Goal: Task Accomplishment & Management: Use online tool/utility

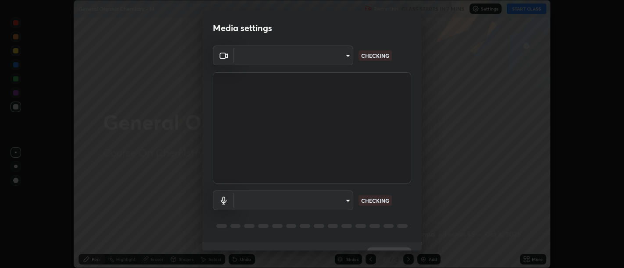
scroll to position [19, 0]
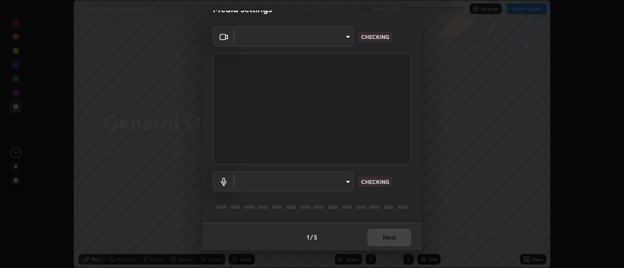
type input "d9b519daceb8a772394af6ea8e45353be5bbf62d8cb1cf3345c472de64055974"
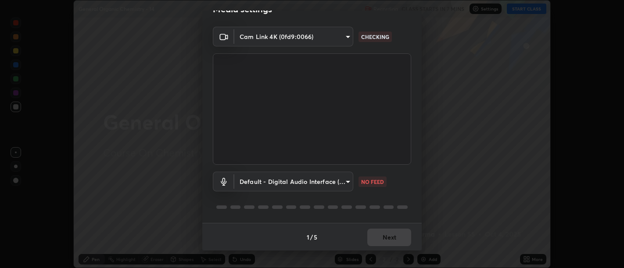
click at [347, 178] on body "Erase all General Organic Chemistry - 14 Recording CLASS STARTS IN 7 MINS Setti…" at bounding box center [312, 134] width 624 height 268
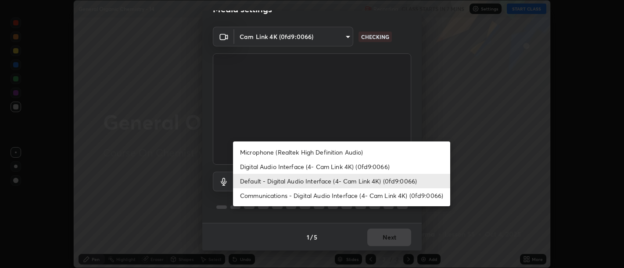
click at [299, 165] on li "Digital Audio Interface (4- Cam Link 4K) (0fd9:0066)" at bounding box center [341, 167] width 217 height 14
type input "58abe51d7fefdb17ba2419723d43872dcdd823d411622da55c3e9c12cc60ef35"
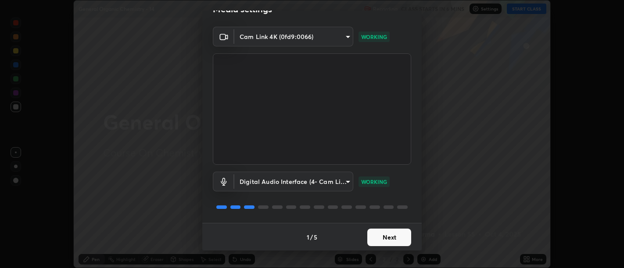
click at [382, 233] on button "Next" at bounding box center [389, 238] width 44 height 18
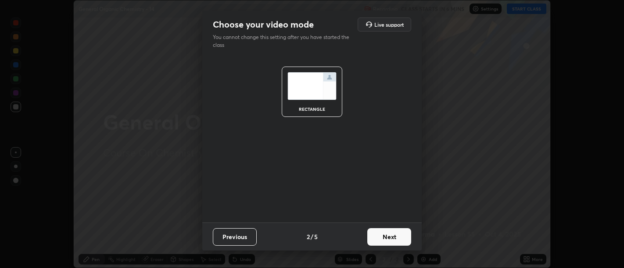
click at [385, 238] on button "Next" at bounding box center [389, 238] width 44 height 18
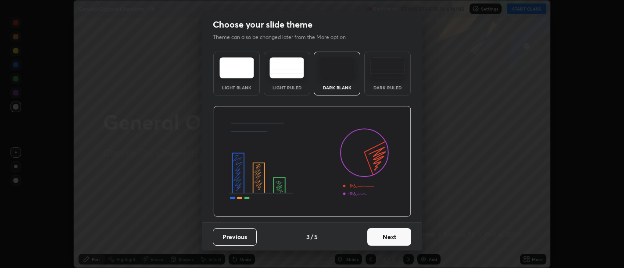
click at [387, 237] on button "Next" at bounding box center [389, 238] width 44 height 18
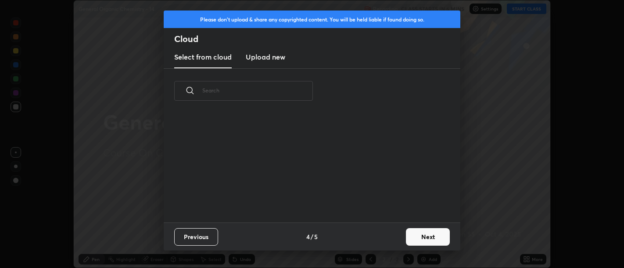
scroll to position [109, 282]
click at [415, 235] on button "Next" at bounding box center [428, 238] width 44 height 18
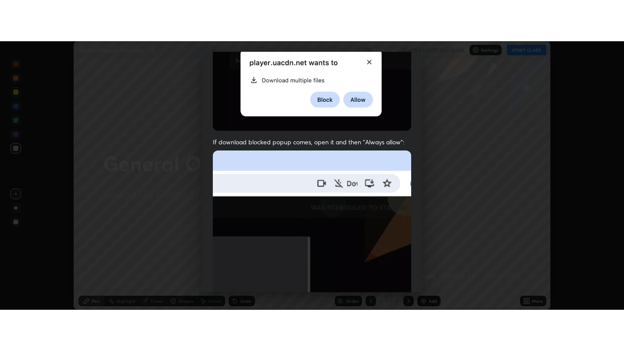
scroll to position [198, 0]
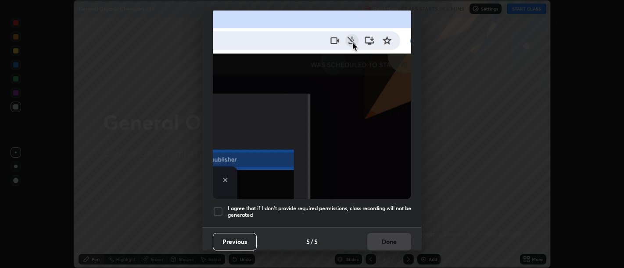
click at [388, 211] on h5 "I agree that if I don't provide required permissions, class recording will not …" at bounding box center [319, 212] width 183 height 14
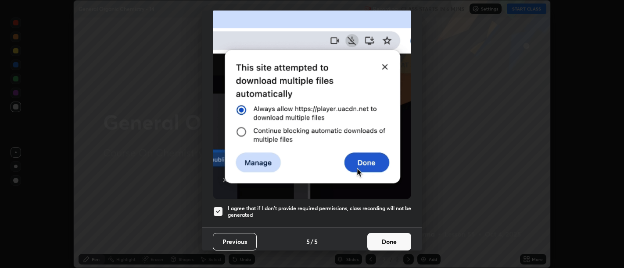
click at [386, 235] on button "Done" at bounding box center [389, 242] width 44 height 18
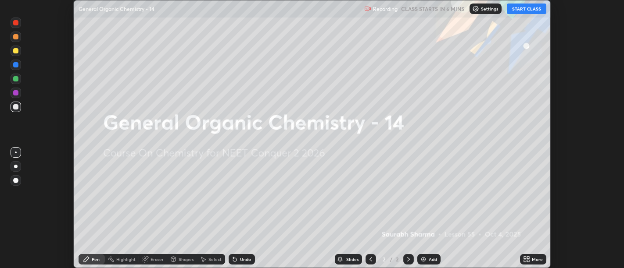
click at [526, 259] on icon at bounding box center [526, 259] width 7 height 7
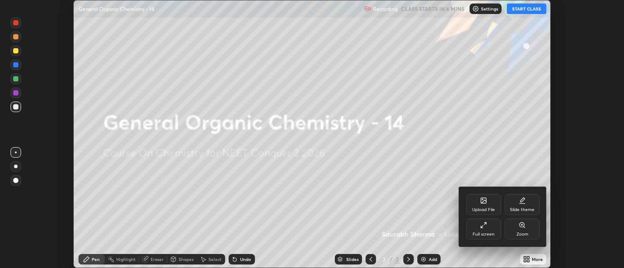
click at [482, 227] on icon at bounding box center [482, 227] width 2 height 2
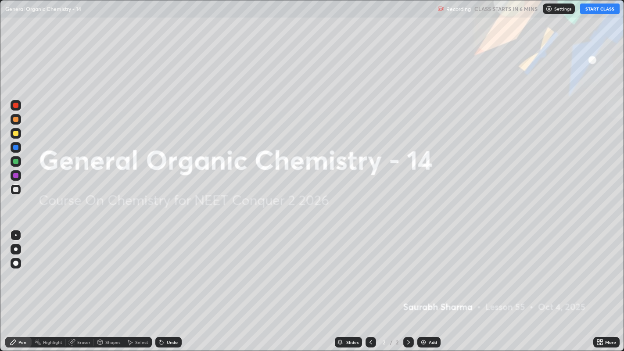
scroll to position [351, 624]
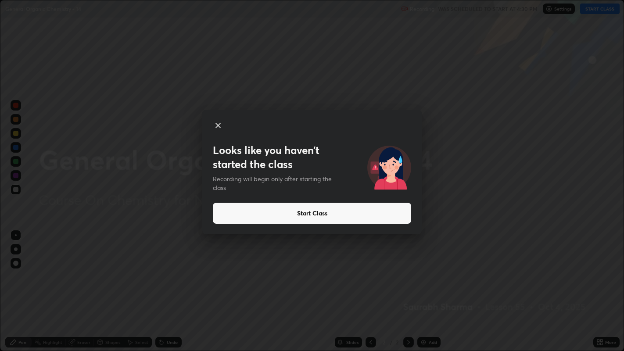
click at [408, 216] on button "Start Class" at bounding box center [312, 213] width 198 height 21
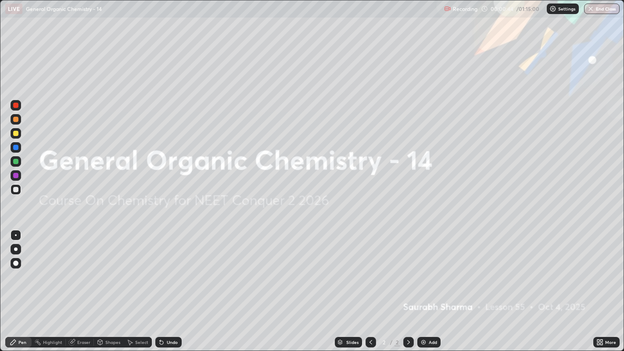
click at [439, 268] on div "Add" at bounding box center [428, 342] width 23 height 11
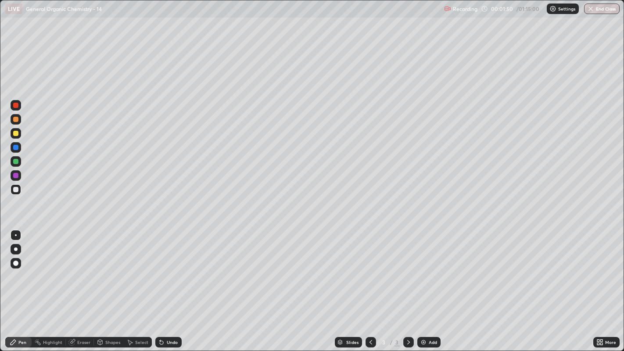
click at [111, 268] on div "Shapes" at bounding box center [112, 342] width 15 height 4
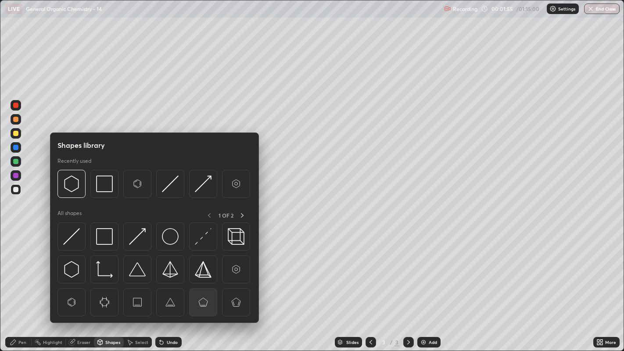
click at [198, 268] on img at bounding box center [203, 302] width 17 height 17
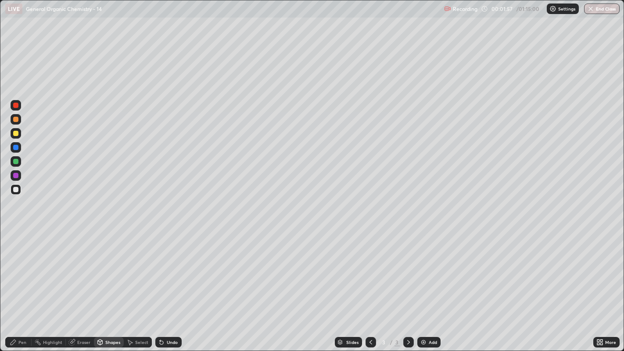
click at [113, 268] on div "Shapes" at bounding box center [112, 342] width 15 height 4
click at [83, 268] on div "Eraser" at bounding box center [83, 342] width 13 height 4
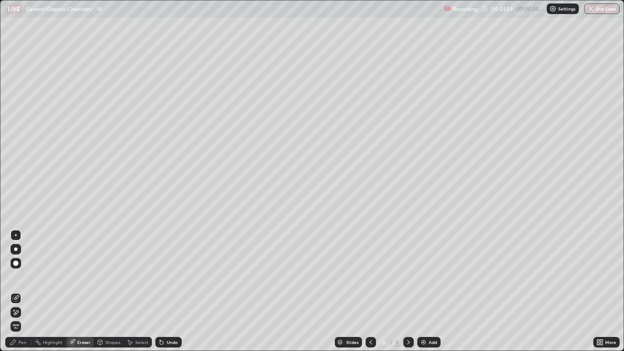
click at [23, 268] on div "Pen" at bounding box center [22, 342] width 8 height 4
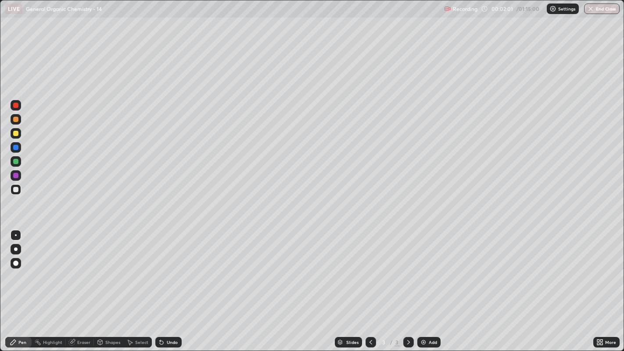
click at [143, 268] on div "Select" at bounding box center [141, 342] width 13 height 4
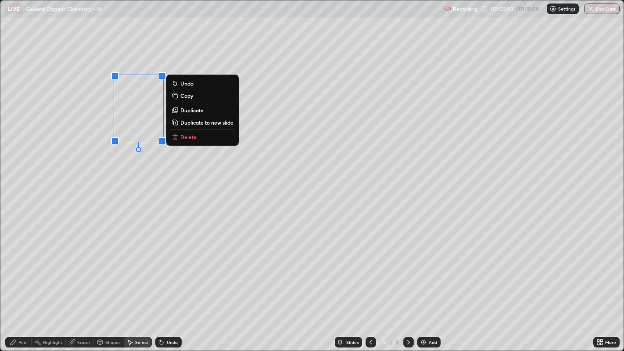
click at [202, 108] on p "Duplicate" at bounding box center [191, 110] width 23 height 7
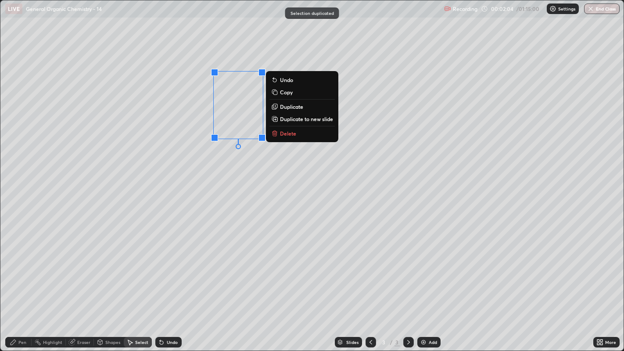
click at [293, 106] on p "Duplicate" at bounding box center [291, 106] width 23 height 7
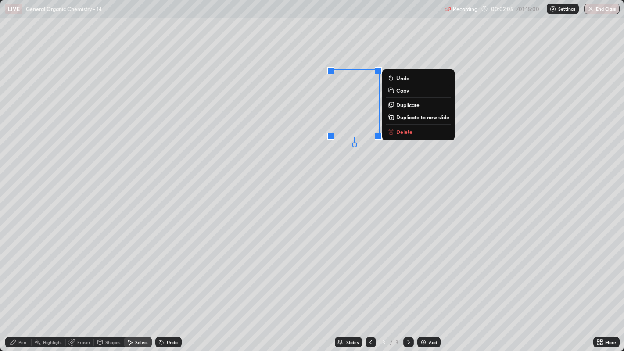
click at [334, 164] on div "0 ° Undo Copy Duplicate Duplicate to new slide Delete" at bounding box center [311, 175] width 623 height 350
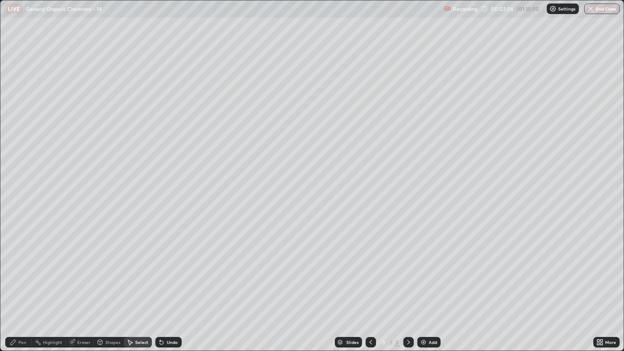
click at [19, 268] on div "Pen" at bounding box center [22, 342] width 8 height 4
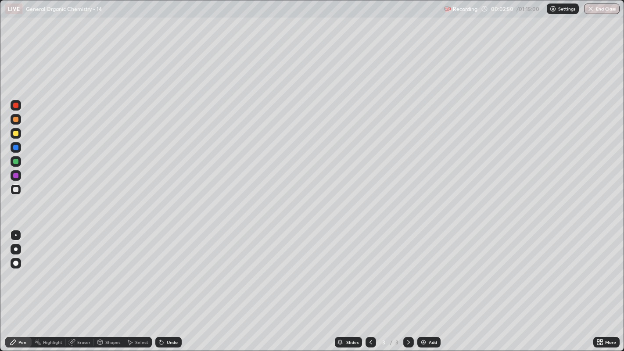
click at [167, 268] on div "Undo" at bounding box center [168, 342] width 26 height 11
click at [169, 268] on div "Undo" at bounding box center [172, 342] width 11 height 4
click at [162, 268] on icon at bounding box center [161, 342] width 7 height 7
click at [167, 268] on div "Undo" at bounding box center [172, 342] width 11 height 4
click at [16, 131] on div at bounding box center [15, 133] width 5 height 5
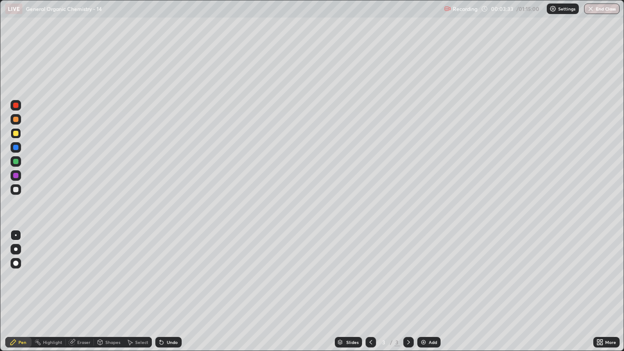
click at [16, 245] on div at bounding box center [16, 249] width 11 height 11
click at [16, 236] on div at bounding box center [16, 235] width 2 height 2
click at [174, 268] on div "Undo" at bounding box center [168, 342] width 26 height 11
click at [171, 268] on div "Undo" at bounding box center [172, 342] width 11 height 4
click at [166, 268] on div "Undo" at bounding box center [168, 342] width 26 height 11
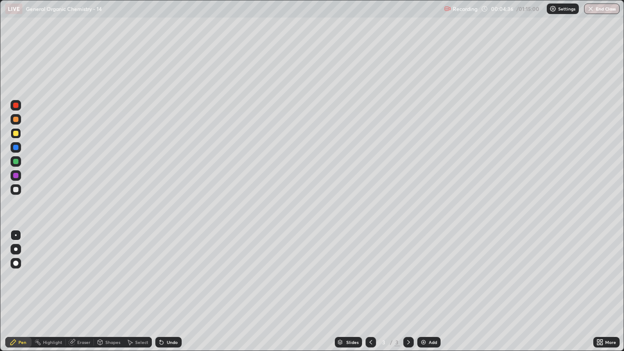
click at [18, 246] on div at bounding box center [16, 249] width 11 height 11
click at [15, 235] on div at bounding box center [16, 235] width 2 height 2
click at [129, 268] on icon at bounding box center [130, 342] width 5 height 5
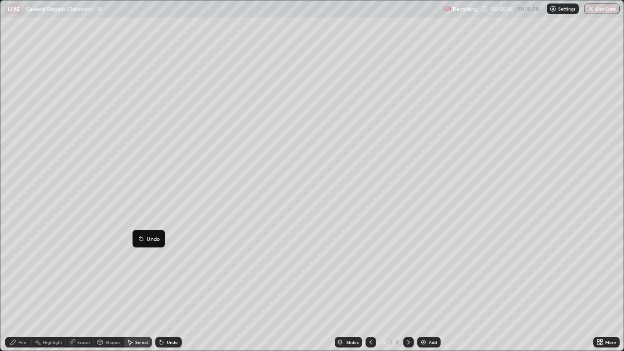
click at [107, 229] on div "0 ° Undo Copy Duplicate Duplicate to new slide Delete" at bounding box center [311, 175] width 623 height 350
click at [18, 268] on div "Pen" at bounding box center [18, 342] width 26 height 11
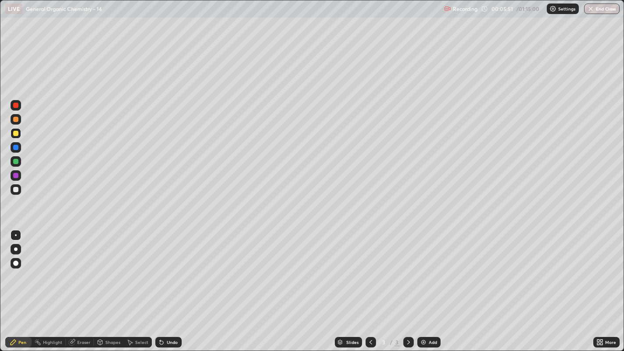
click at [167, 268] on div "Undo" at bounding box center [172, 342] width 11 height 4
click at [165, 268] on div "Undo" at bounding box center [168, 342] width 26 height 11
click at [18, 159] on div at bounding box center [15, 161] width 5 height 5
click at [179, 268] on div "Undo" at bounding box center [168, 342] width 26 height 11
click at [173, 268] on div "Undo" at bounding box center [172, 342] width 11 height 4
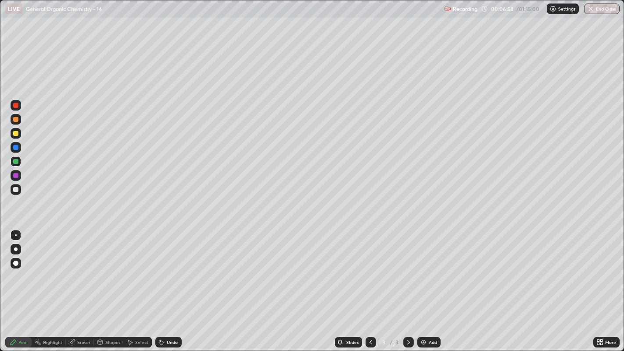
click at [15, 146] on div at bounding box center [15, 147] width 5 height 5
click at [14, 247] on div at bounding box center [16, 249] width 11 height 11
click at [15, 133] on div at bounding box center [15, 133] width 5 height 5
click at [16, 191] on div at bounding box center [15, 189] width 5 height 5
click at [16, 235] on div at bounding box center [16, 235] width 2 height 2
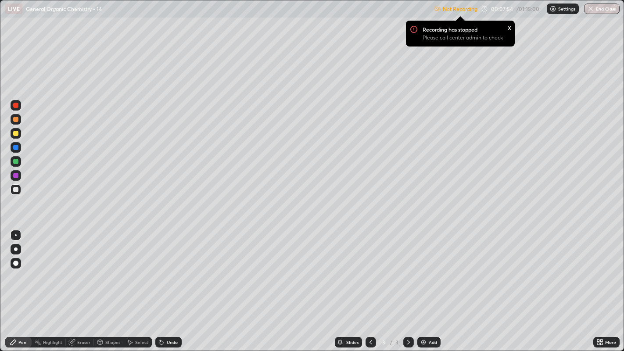
click at [424, 268] on div "Add" at bounding box center [428, 342] width 23 height 11
click at [116, 268] on div "Shapes" at bounding box center [112, 342] width 15 height 4
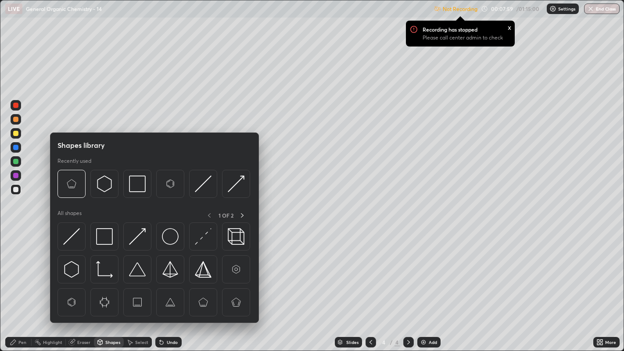
click at [75, 183] on img at bounding box center [71, 183] width 17 height 17
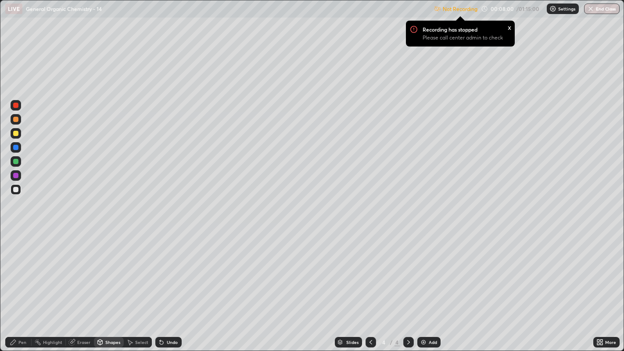
click at [109, 268] on div "Shapes" at bounding box center [109, 342] width 30 height 11
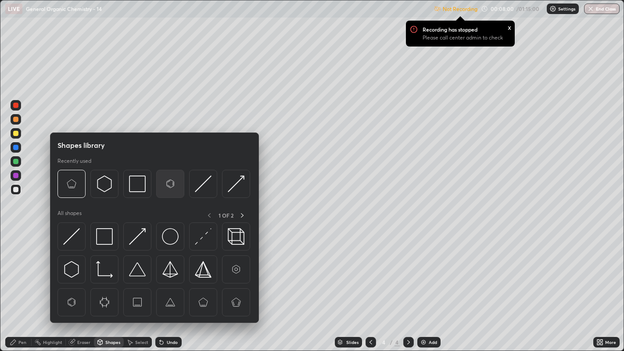
click at [167, 185] on img at bounding box center [170, 183] width 17 height 17
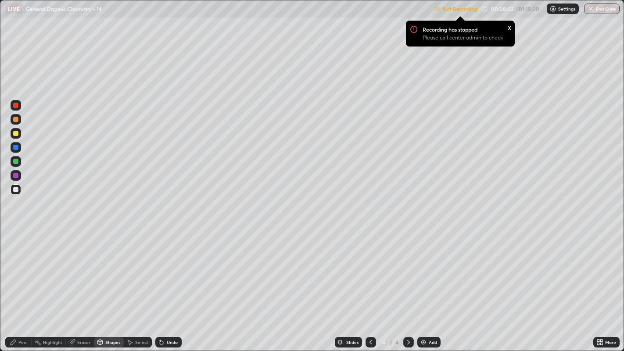
click at [22, 268] on div "Pen" at bounding box center [22, 342] width 8 height 4
click at [142, 268] on div "Select" at bounding box center [141, 342] width 13 height 4
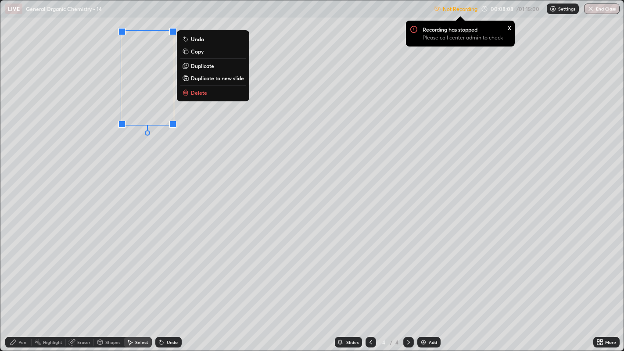
click at [212, 68] on p "Duplicate" at bounding box center [202, 65] width 23 height 7
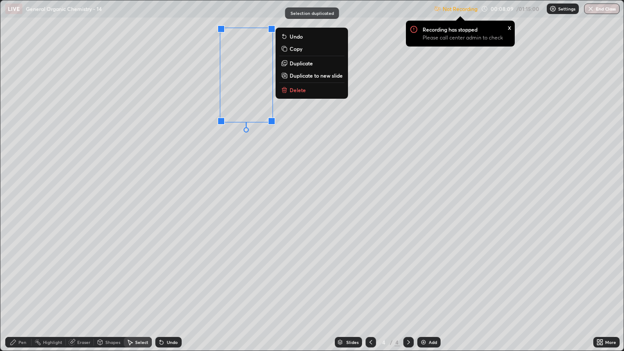
click at [298, 61] on p "Duplicate" at bounding box center [300, 63] width 23 height 7
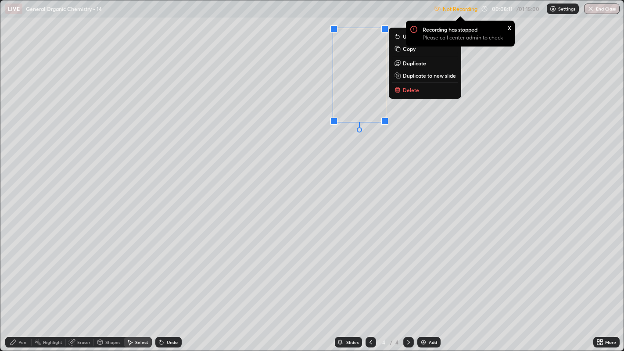
click at [418, 64] on p "Duplicate" at bounding box center [414, 63] width 23 height 7
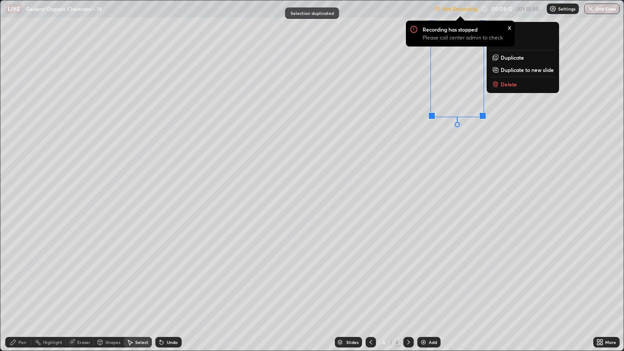
click at [356, 157] on div "0 ° Undo Copy Duplicate Duplicate to new slide Delete" at bounding box center [311, 175] width 623 height 350
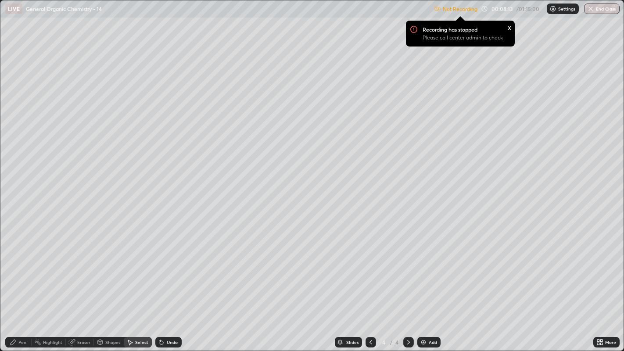
click at [21, 268] on div "Pen" at bounding box center [18, 342] width 26 height 11
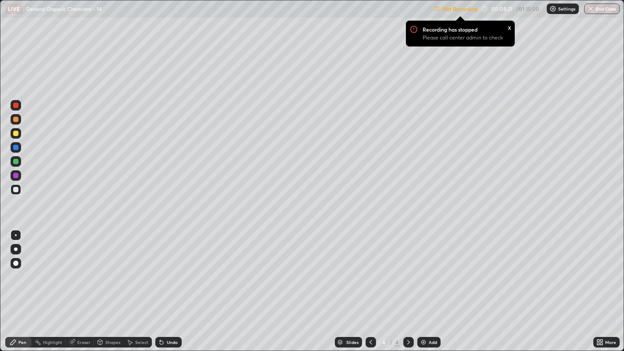
click at [509, 25] on div "x" at bounding box center [509, 26] width 4 height 9
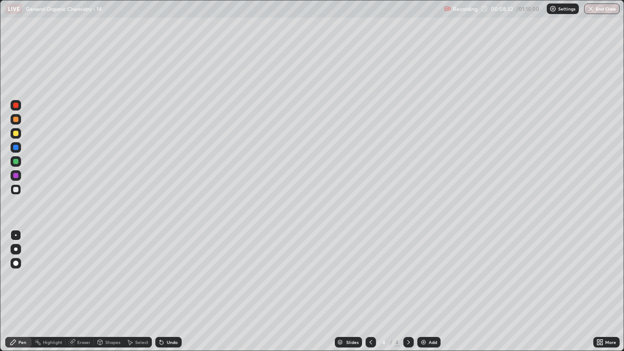
click at [135, 268] on div "Select" at bounding box center [138, 342] width 28 height 11
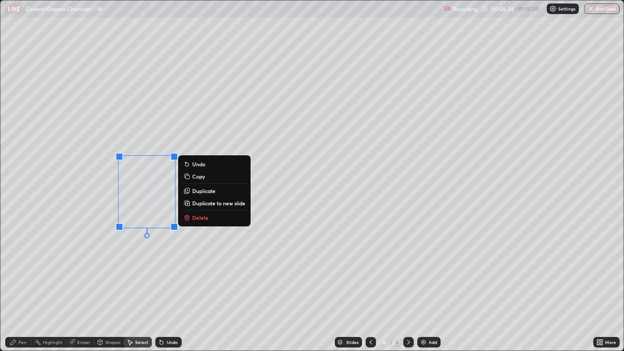
click at [207, 192] on p "Duplicate" at bounding box center [203, 190] width 23 height 7
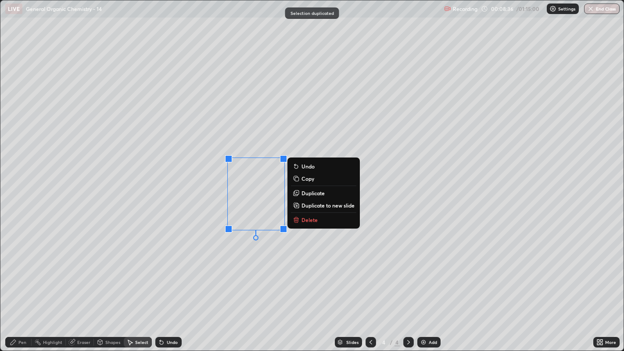
click at [310, 193] on p "Duplicate" at bounding box center [312, 192] width 23 height 7
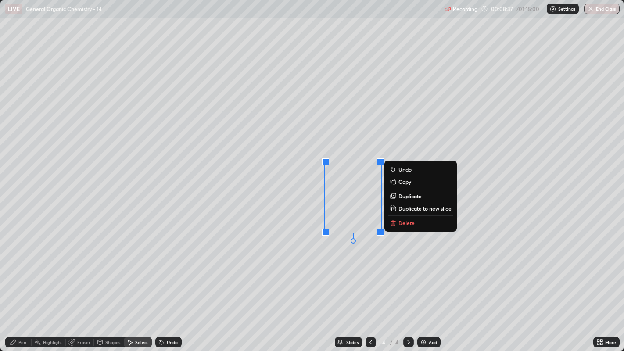
click at [309, 262] on div "0 ° Undo Copy Duplicate Duplicate to new slide Delete" at bounding box center [311, 175] width 623 height 350
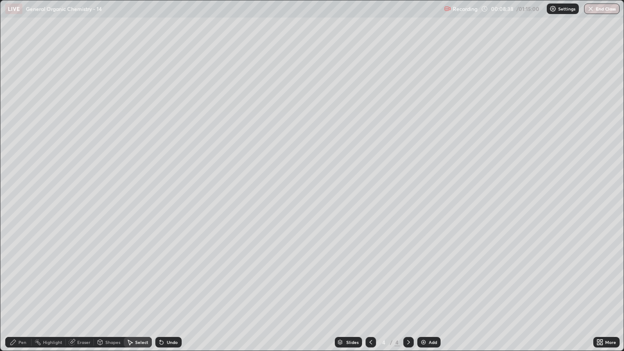
click at [73, 268] on icon at bounding box center [71, 342] width 7 height 7
click at [22, 268] on div "Pen" at bounding box center [22, 342] width 8 height 4
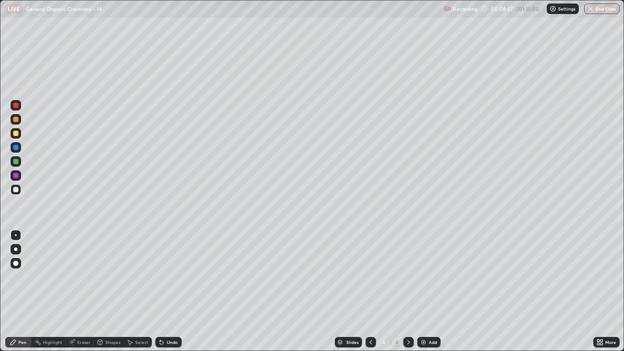
click at [170, 268] on div "Undo" at bounding box center [172, 342] width 11 height 4
click at [167, 268] on div "Undo" at bounding box center [172, 342] width 11 height 4
click at [169, 268] on div "Undo" at bounding box center [172, 342] width 11 height 4
click at [16, 133] on div at bounding box center [15, 133] width 5 height 5
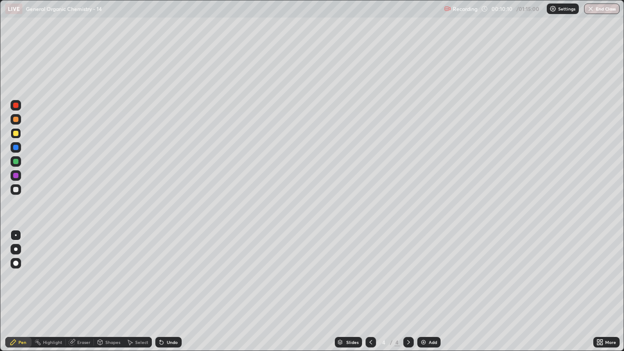
click at [17, 244] on div at bounding box center [16, 249] width 11 height 11
click at [165, 268] on div "Undo" at bounding box center [168, 342] width 26 height 11
click at [15, 191] on div at bounding box center [15, 189] width 5 height 5
click at [15, 235] on div at bounding box center [16, 235] width 2 height 2
click at [424, 268] on img at bounding box center [423, 342] width 7 height 7
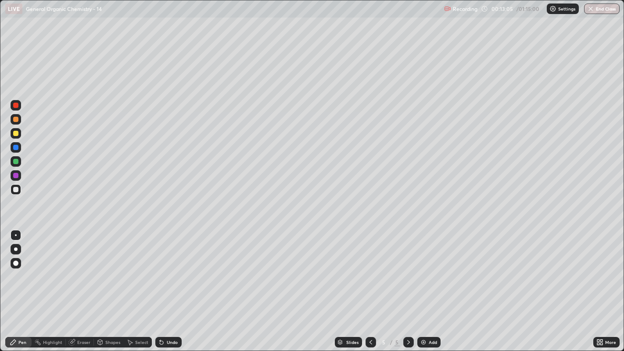
click at [104, 268] on div "Shapes" at bounding box center [109, 342] width 30 height 11
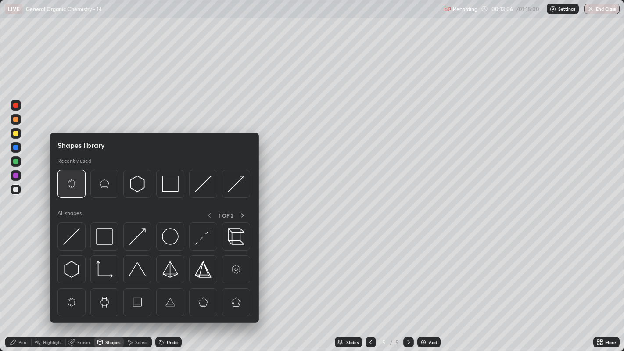
click at [66, 187] on img at bounding box center [71, 183] width 17 height 17
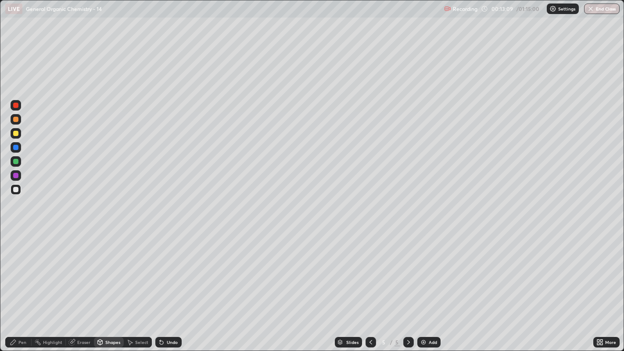
click at [22, 268] on div "Pen" at bounding box center [22, 342] width 8 height 4
click at [132, 268] on div "Select" at bounding box center [138, 342] width 28 height 11
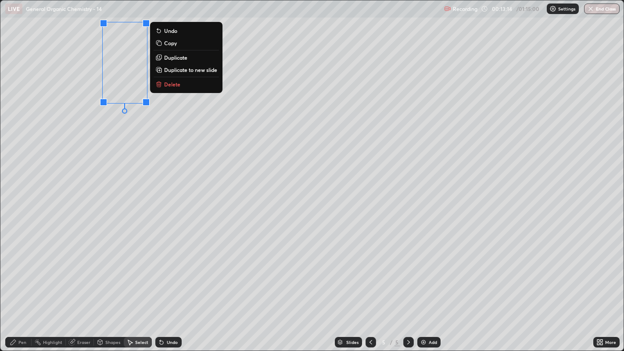
click at [185, 61] on p "Duplicate" at bounding box center [175, 57] width 23 height 7
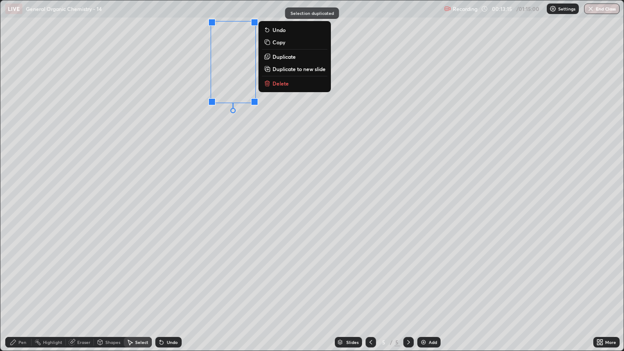
click at [184, 111] on div "0 ° Undo Copy Duplicate Duplicate to new slide Delete" at bounding box center [311, 175] width 623 height 350
click at [286, 60] on p "Duplicate" at bounding box center [283, 56] width 23 height 7
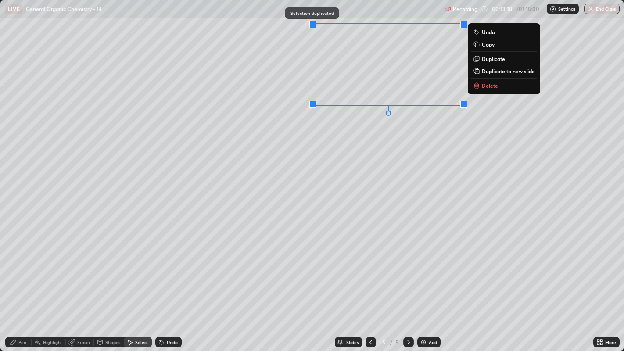
click at [386, 132] on div "0 ° Undo Copy Duplicate Duplicate to new slide Delete" at bounding box center [311, 175] width 623 height 350
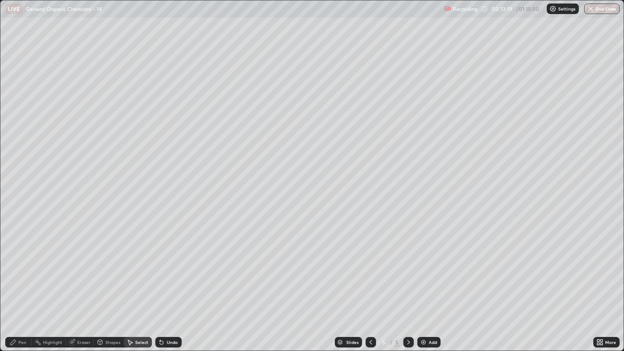
click at [23, 268] on div "Pen" at bounding box center [18, 342] width 26 height 11
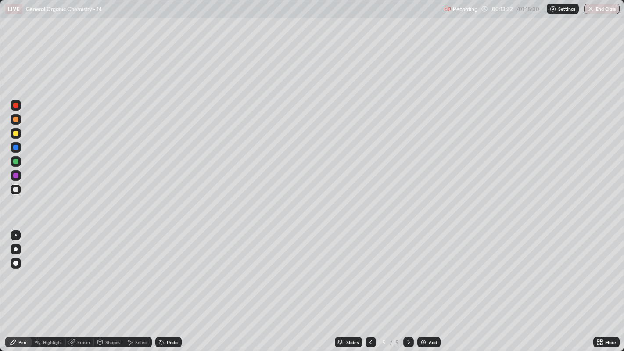
click at [169, 268] on div "Undo" at bounding box center [172, 342] width 11 height 4
click at [128, 268] on icon at bounding box center [129, 342] width 7 height 7
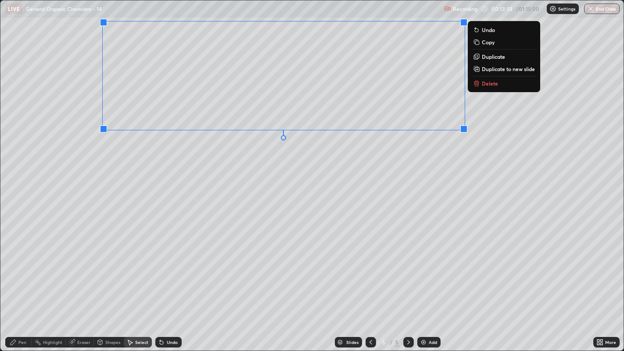
click at [498, 55] on p "Duplicate" at bounding box center [493, 56] width 23 height 7
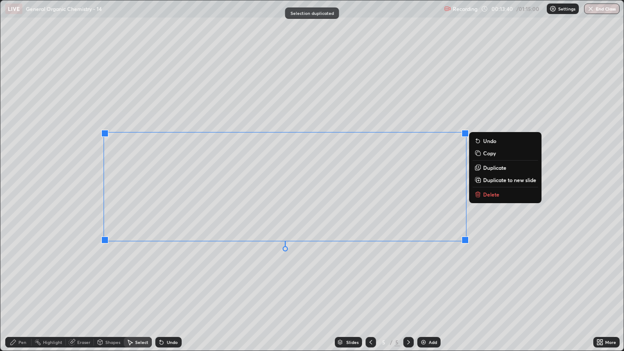
click at [264, 268] on div "0 ° Undo Copy Duplicate Duplicate to new slide Delete" at bounding box center [311, 175] width 623 height 350
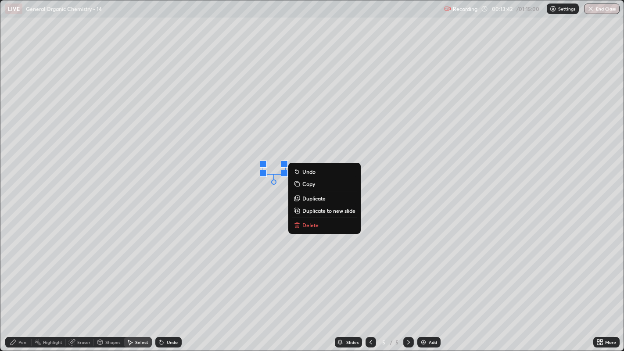
click at [311, 225] on p "Delete" at bounding box center [310, 224] width 16 height 7
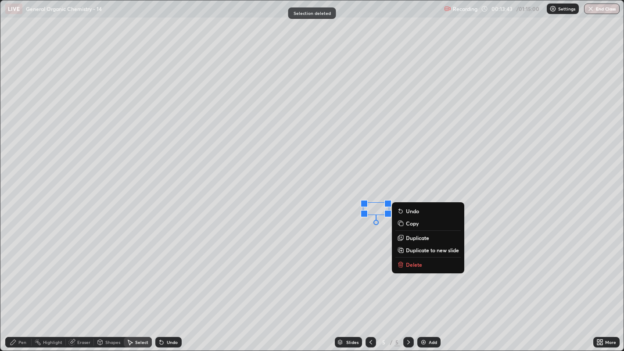
click at [411, 261] on p "Delete" at bounding box center [414, 264] width 16 height 7
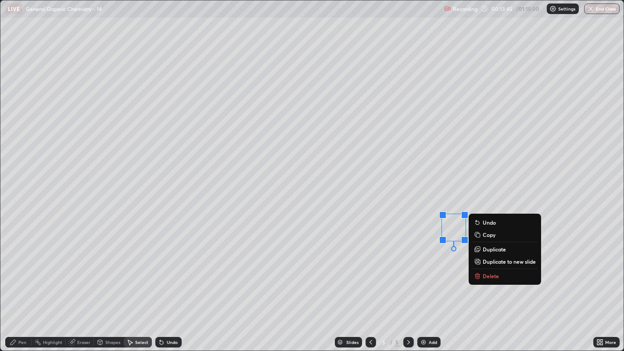
click at [489, 268] on p "Delete" at bounding box center [490, 275] width 16 height 7
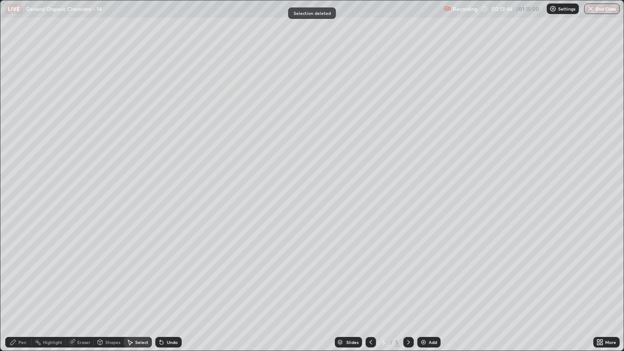
click at [21, 268] on div "Pen" at bounding box center [22, 342] width 8 height 4
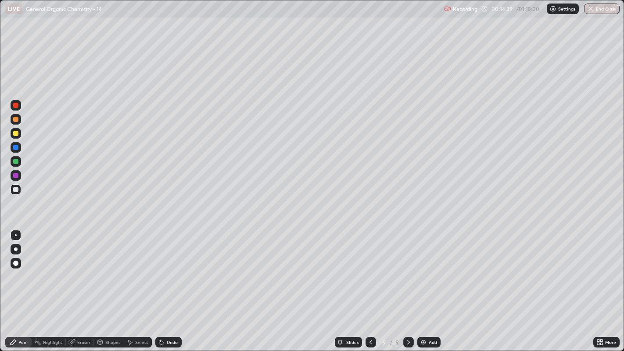
click at [132, 268] on icon at bounding box center [129, 342] width 7 height 7
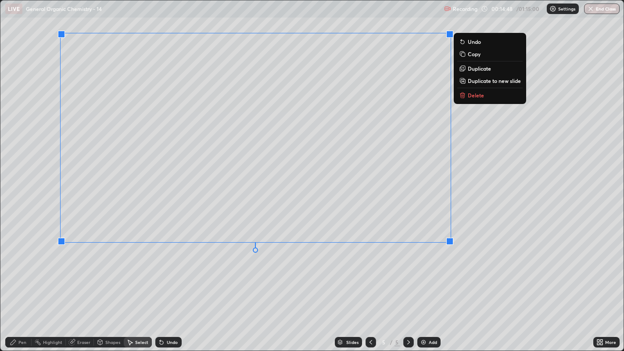
click at [445, 264] on div "0 ° Undo Copy Duplicate Duplicate to new slide Delete" at bounding box center [311, 175] width 623 height 350
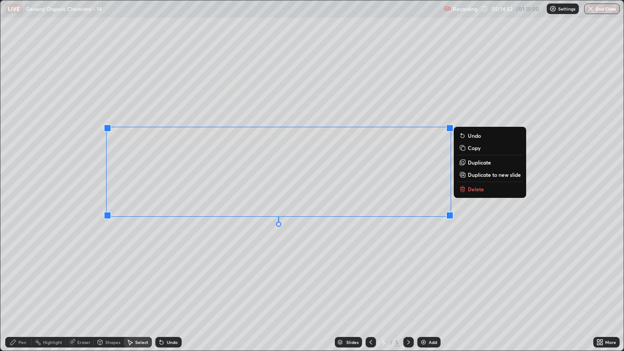
click at [472, 162] on p "Duplicate" at bounding box center [479, 162] width 23 height 7
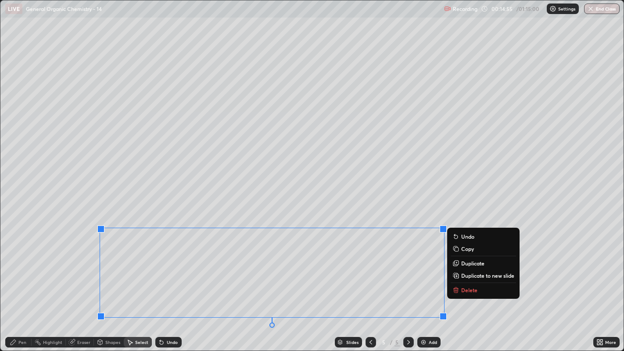
click at [278, 205] on div "0 ° Undo Copy Duplicate Duplicate to new slide Delete" at bounding box center [311, 175] width 623 height 350
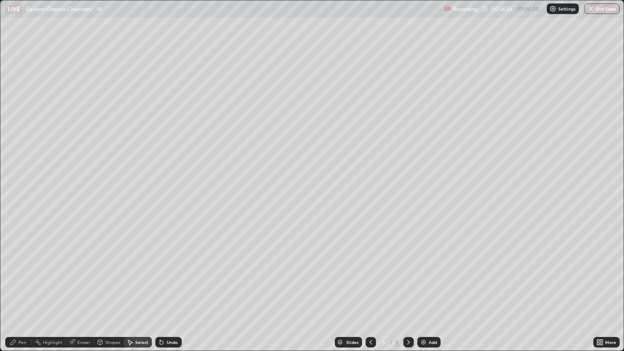
click at [79, 268] on div "Eraser" at bounding box center [83, 342] width 13 height 4
click at [11, 268] on icon at bounding box center [13, 341] width 5 height 5
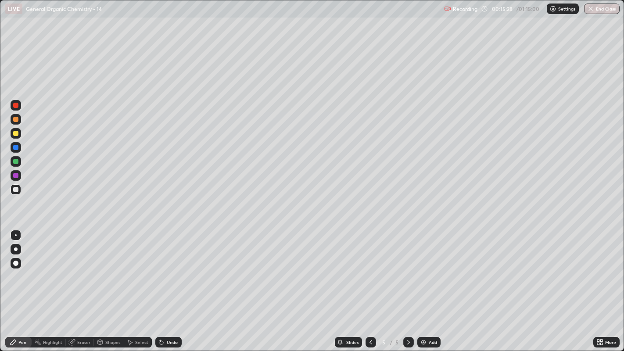
click at [15, 133] on div at bounding box center [15, 133] width 5 height 5
click at [164, 268] on div "Undo" at bounding box center [168, 342] width 26 height 11
click at [18, 187] on div at bounding box center [15, 189] width 5 height 5
click at [15, 131] on div at bounding box center [15, 133] width 5 height 5
click at [14, 244] on div at bounding box center [16, 249] width 11 height 11
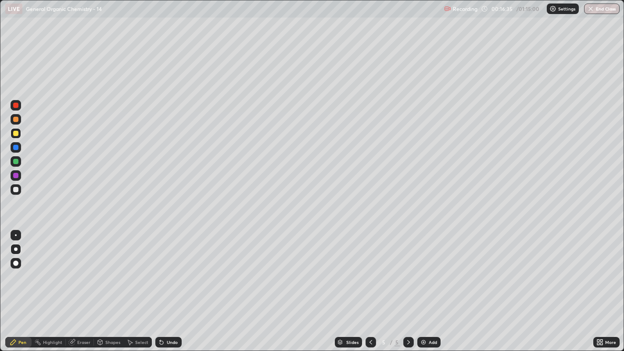
click at [15, 239] on div at bounding box center [16, 235] width 11 height 11
click at [147, 268] on div "Select" at bounding box center [138, 342] width 28 height 11
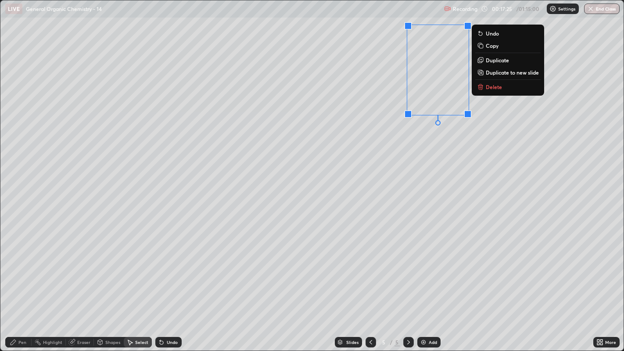
click at [479, 146] on div "0 ° Undo Copy Duplicate Duplicate to new slide Delete" at bounding box center [311, 175] width 623 height 350
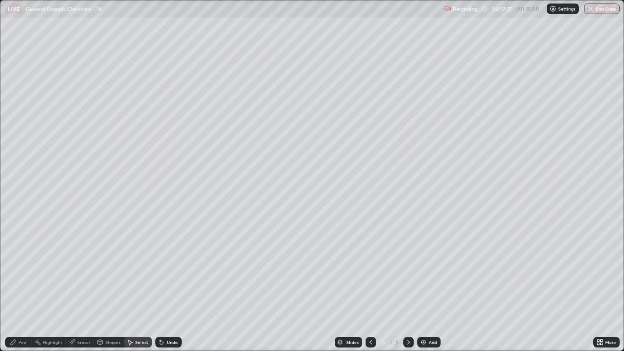
click at [18, 268] on div "Pen" at bounding box center [22, 342] width 8 height 4
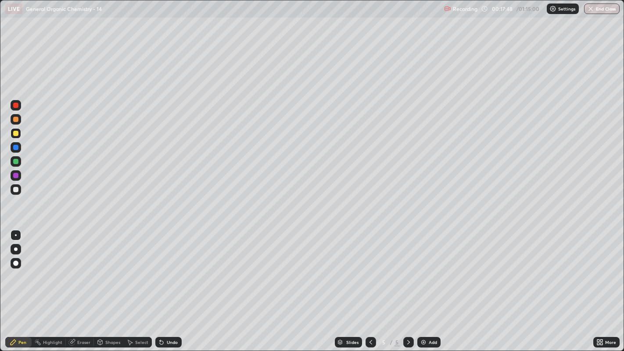
click at [16, 248] on div at bounding box center [16, 249] width 4 height 4
click at [15, 235] on div at bounding box center [16, 235] width 2 height 2
click at [16, 249] on div at bounding box center [16, 249] width 4 height 4
click at [172, 268] on div "Undo" at bounding box center [172, 342] width 11 height 4
click at [171, 268] on div "Undo" at bounding box center [172, 342] width 11 height 4
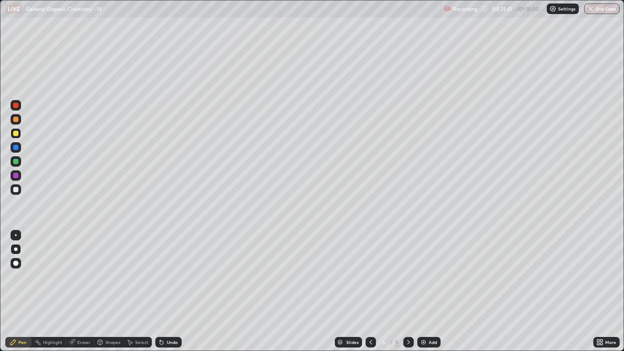
click at [11, 237] on div at bounding box center [16, 235] width 11 height 11
click at [15, 249] on div at bounding box center [16, 249] width 4 height 4
click at [171, 268] on div "Undo" at bounding box center [172, 342] width 11 height 4
click at [15, 235] on div at bounding box center [16, 235] width 2 height 2
click at [14, 254] on div at bounding box center [16, 249] width 11 height 11
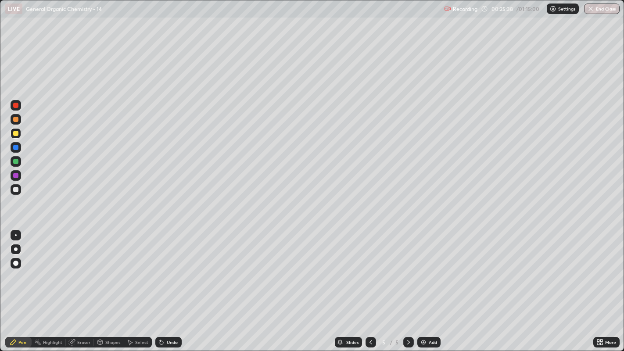
click at [15, 235] on div at bounding box center [16, 235] width 2 height 2
click at [169, 268] on div "Undo" at bounding box center [172, 342] width 11 height 4
click at [171, 268] on div "Undo" at bounding box center [172, 342] width 11 height 4
click at [15, 189] on div at bounding box center [15, 189] width 5 height 5
click at [429, 268] on div "Add" at bounding box center [433, 342] width 8 height 4
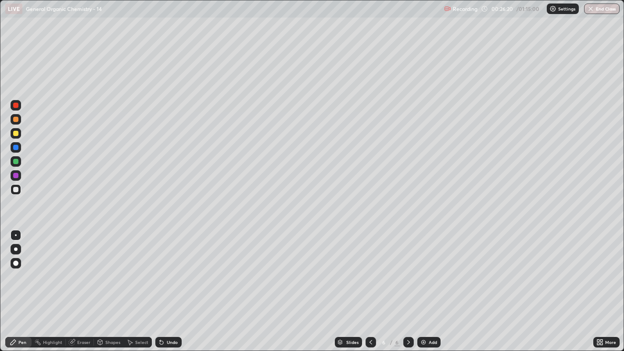
click at [105, 268] on div "Shapes" at bounding box center [112, 342] width 15 height 4
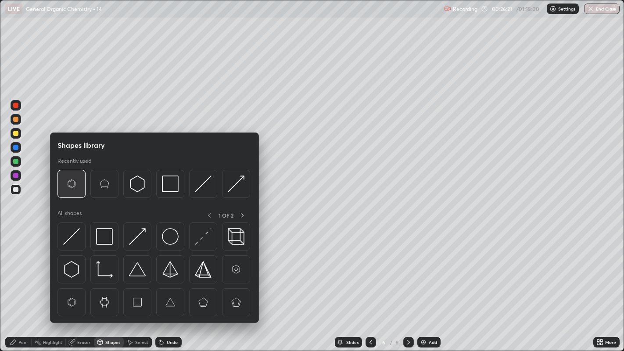
click at [72, 183] on img at bounding box center [71, 183] width 17 height 17
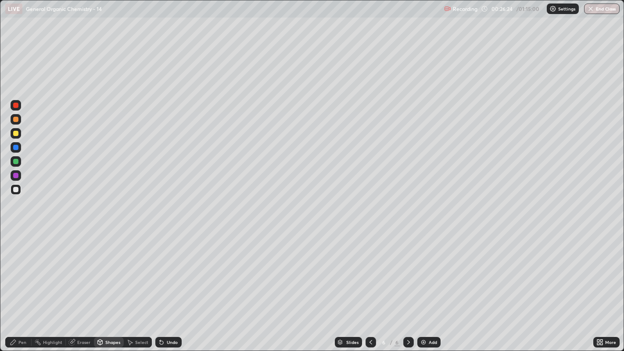
click at [25, 268] on div "Pen" at bounding box center [22, 342] width 8 height 4
click at [79, 268] on div "Eraser" at bounding box center [80, 342] width 28 height 11
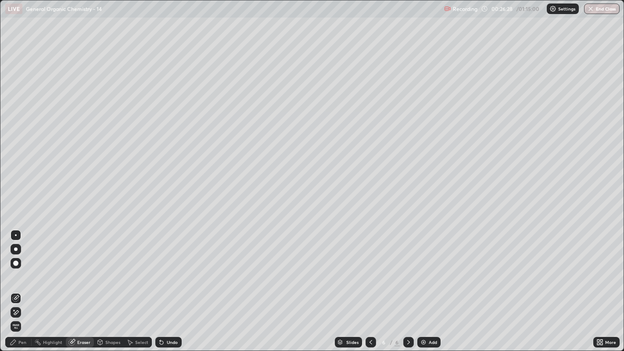
click at [17, 268] on div "Pen" at bounding box center [18, 342] width 26 height 11
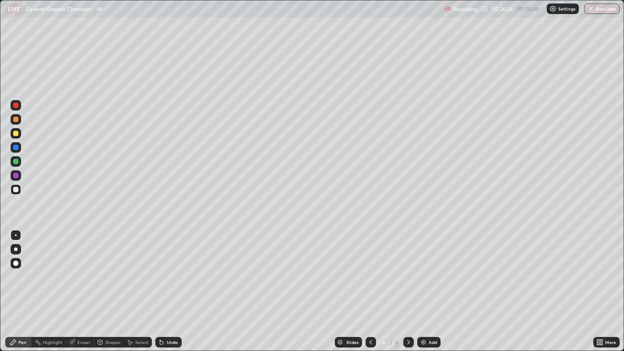
click at [137, 268] on div "Select" at bounding box center [141, 342] width 13 height 4
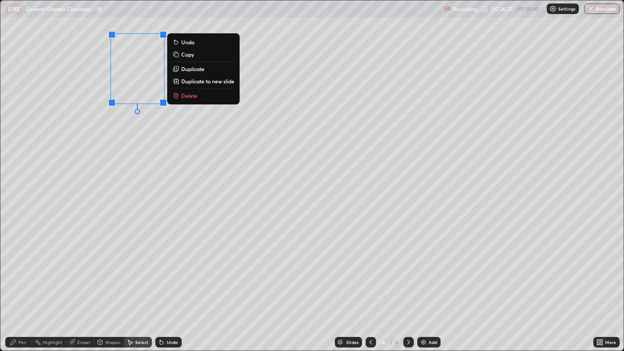
click at [195, 70] on p "Duplicate" at bounding box center [192, 68] width 23 height 7
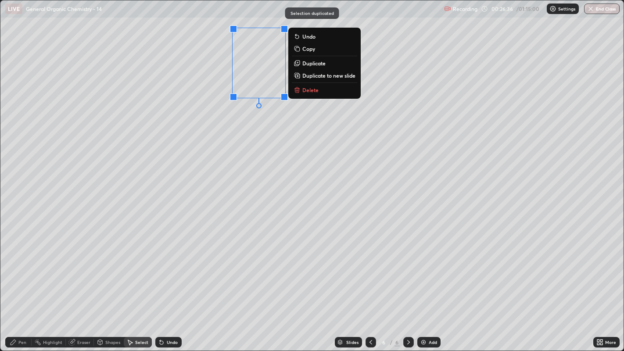
click at [255, 119] on div "0 ° Undo Copy Duplicate Duplicate to new slide Delete" at bounding box center [311, 175] width 623 height 350
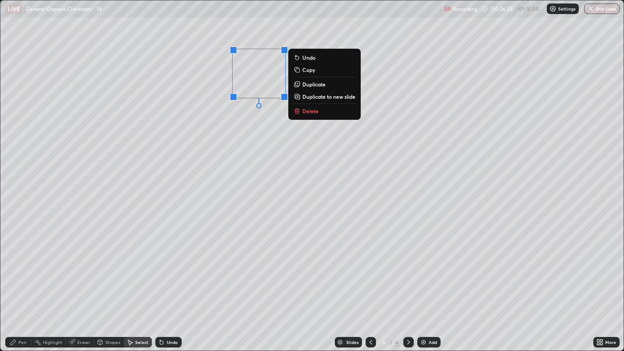
click at [260, 139] on div "0 ° Undo Copy Duplicate Duplicate to new slide Delete" at bounding box center [311, 175] width 623 height 350
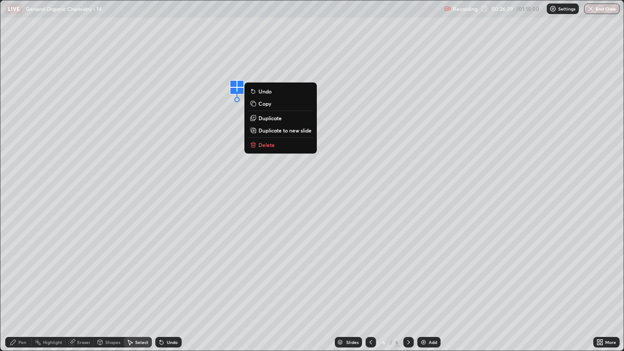
click at [269, 145] on p "Delete" at bounding box center [266, 144] width 16 height 7
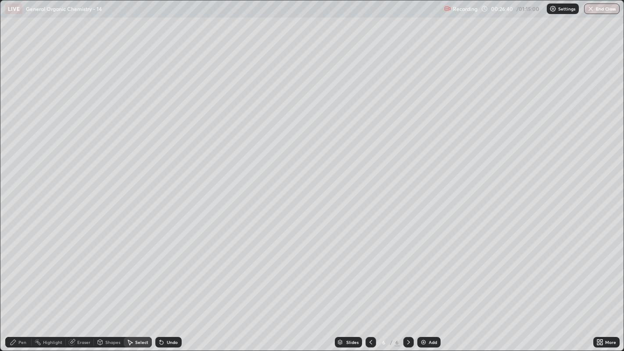
click at [19, 268] on div "Pen" at bounding box center [22, 342] width 8 height 4
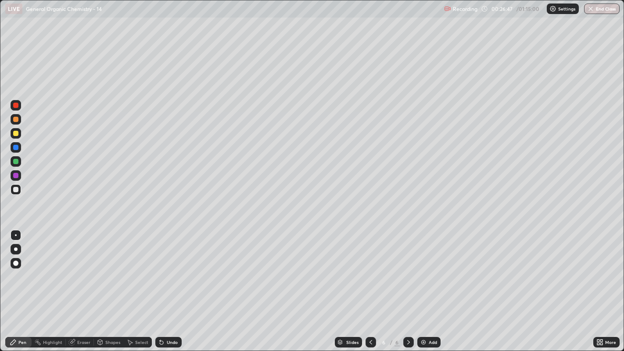
click at [132, 268] on icon at bounding box center [129, 342] width 7 height 7
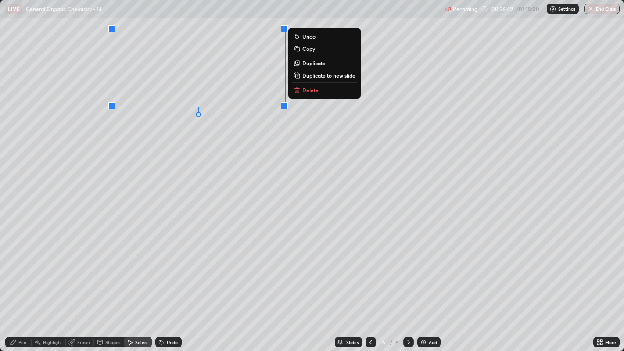
click at [315, 68] on button "Duplicate" at bounding box center [324, 63] width 65 height 11
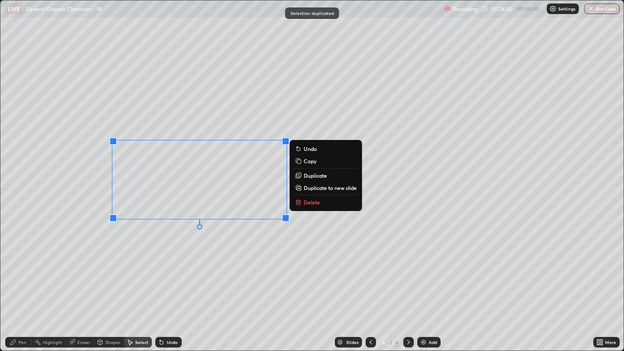
click at [210, 260] on div "0 ° Undo Copy Duplicate Duplicate to new slide Delete" at bounding box center [311, 175] width 623 height 350
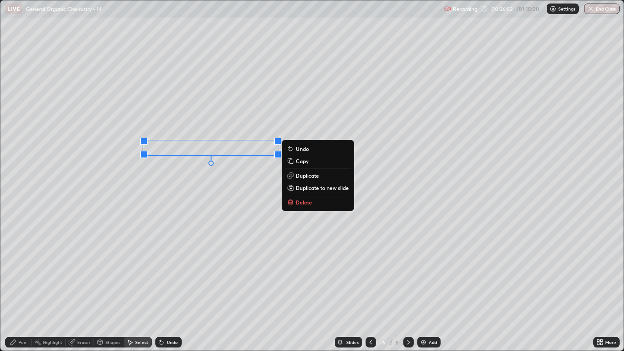
click at [304, 201] on p "Delete" at bounding box center [304, 202] width 16 height 7
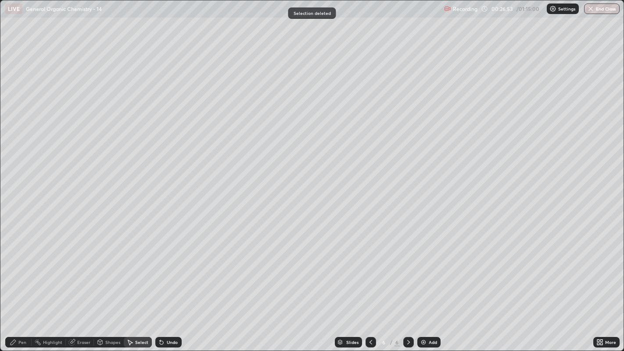
click at [13, 268] on icon at bounding box center [13, 341] width 5 height 5
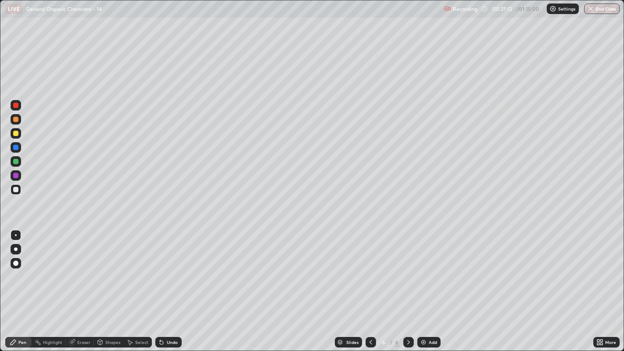
click at [15, 133] on div at bounding box center [15, 133] width 5 height 5
click at [17, 104] on div at bounding box center [15, 105] width 5 height 5
click at [167, 268] on div "Undo" at bounding box center [172, 342] width 11 height 4
click at [167, 268] on div "Undo" at bounding box center [168, 342] width 26 height 11
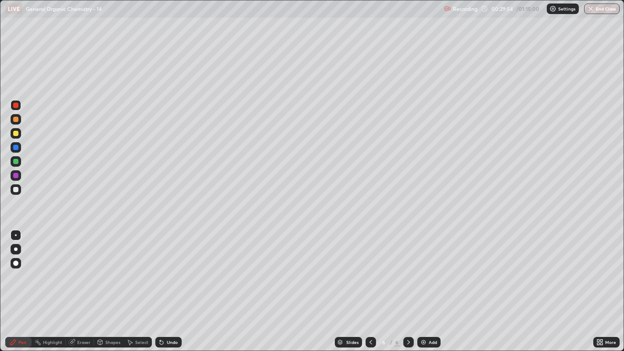
click at [168, 268] on div "Undo" at bounding box center [168, 342] width 26 height 11
click at [169, 268] on div "Undo" at bounding box center [168, 342] width 26 height 11
click at [186, 268] on div "Slides 6 / 6 Add" at bounding box center [387, 342] width 411 height 18
click at [180, 268] on div "Undo" at bounding box center [168, 342] width 26 height 11
click at [187, 268] on div "Slides 6 / 6 Add" at bounding box center [387, 342] width 411 height 18
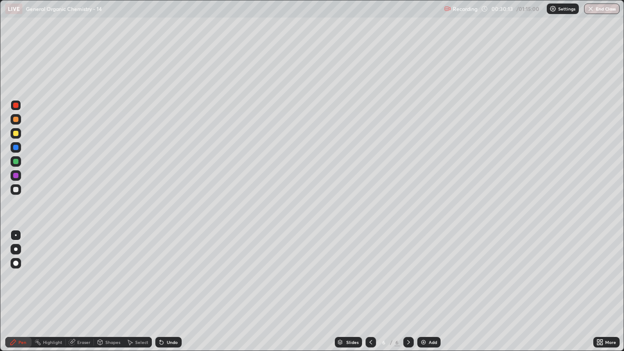
click at [187, 268] on div "Slides 6 / 6 Add" at bounding box center [387, 342] width 411 height 18
click at [186, 268] on div "Slides 6 / 6 Add" at bounding box center [387, 342] width 411 height 18
click at [180, 268] on div "Undo" at bounding box center [168, 342] width 26 height 11
click at [178, 268] on div "Undo" at bounding box center [168, 342] width 26 height 11
click at [177, 268] on div "Undo" at bounding box center [168, 342] width 26 height 11
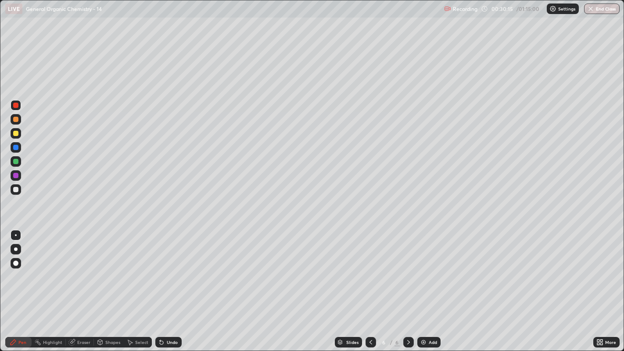
click at [178, 268] on div "Undo" at bounding box center [168, 342] width 26 height 11
click at [15, 132] on div at bounding box center [15, 133] width 5 height 5
click at [16, 249] on div at bounding box center [16, 249] width 4 height 4
click at [15, 235] on div at bounding box center [16, 235] width 2 height 2
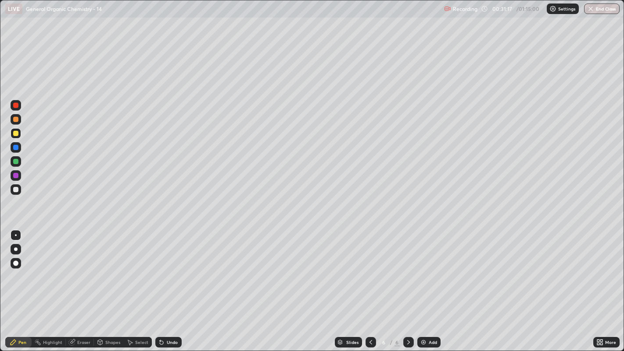
click at [79, 268] on div "Eraser" at bounding box center [80, 342] width 28 height 11
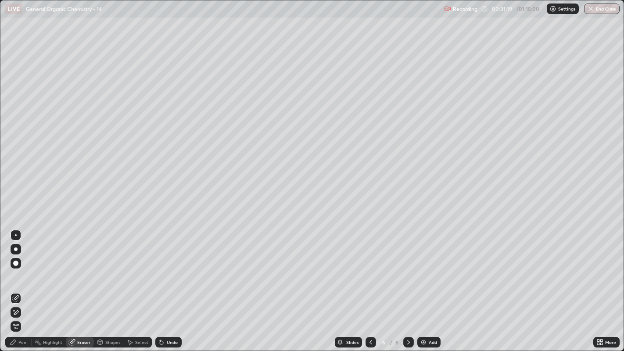
click at [29, 268] on div "Pen" at bounding box center [18, 342] width 26 height 11
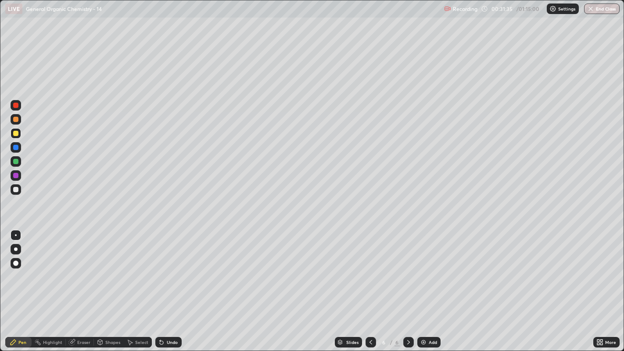
click at [160, 268] on icon at bounding box center [160, 340] width 1 height 1
click at [45, 268] on div "Highlight" at bounding box center [52, 342] width 19 height 4
click at [15, 119] on div at bounding box center [15, 119] width 5 height 5
click at [16, 268] on icon at bounding box center [13, 342] width 7 height 7
click at [14, 133] on div at bounding box center [15, 133] width 5 height 5
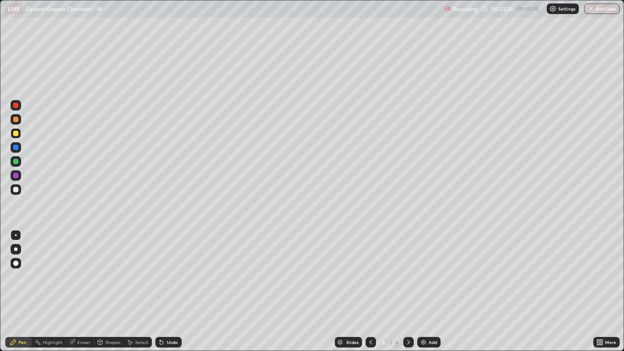
click at [17, 252] on div at bounding box center [16, 249] width 11 height 11
click at [15, 189] on div at bounding box center [15, 189] width 5 height 5
click at [15, 235] on div at bounding box center [16, 235] width 2 height 2
click at [16, 190] on div at bounding box center [15, 189] width 5 height 5
click at [421, 268] on div "Add" at bounding box center [428, 342] width 23 height 11
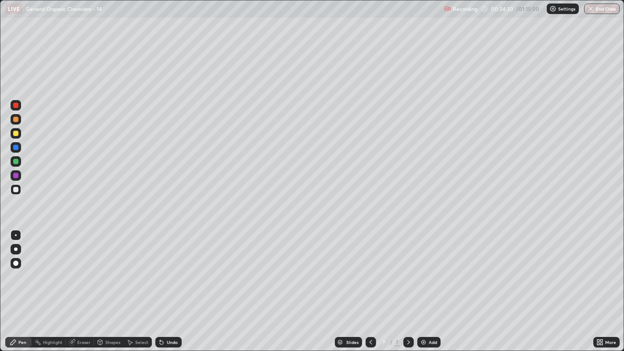
click at [113, 268] on div "Shapes" at bounding box center [112, 342] width 15 height 4
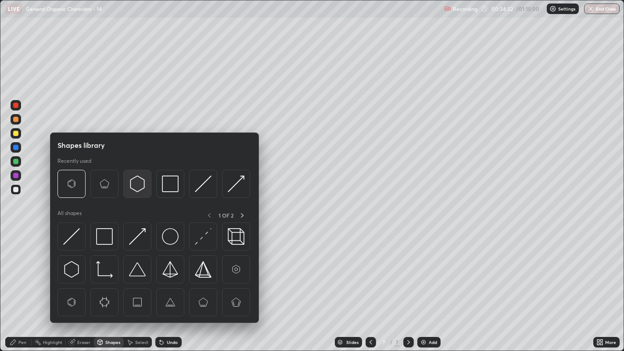
click at [139, 184] on img at bounding box center [137, 183] width 17 height 17
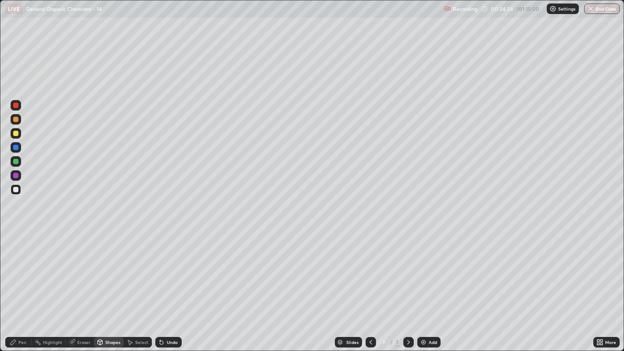
click at [83, 268] on div "Eraser" at bounding box center [83, 342] width 13 height 4
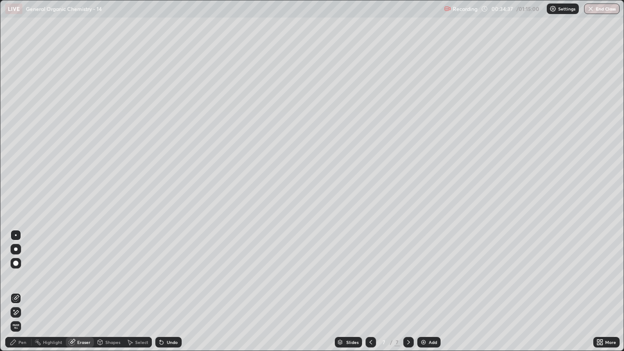
click at [22, 268] on div "Pen" at bounding box center [22, 342] width 8 height 4
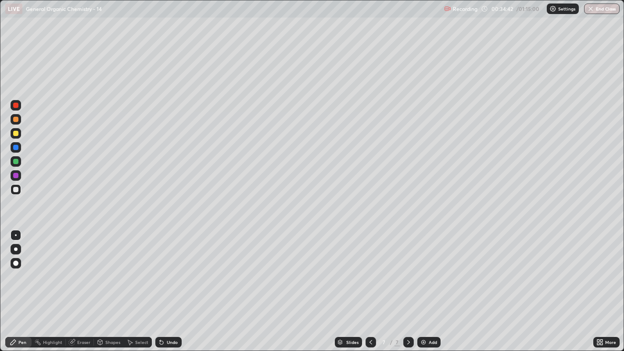
click at [138, 268] on div "Select" at bounding box center [141, 342] width 13 height 4
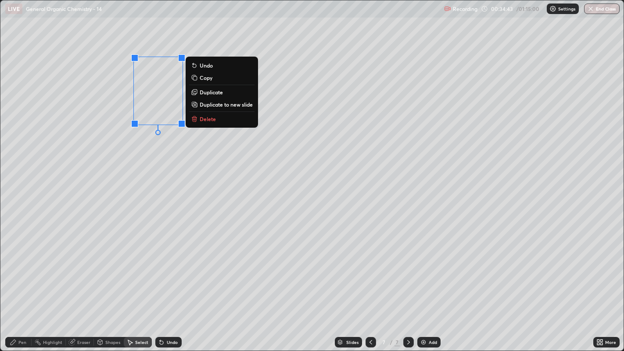
click at [212, 93] on p "Duplicate" at bounding box center [211, 92] width 23 height 7
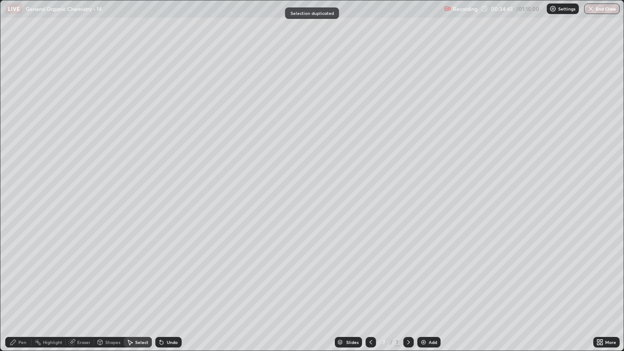
click at [264, 141] on div "0 ° Undo Copy Duplicate Duplicate to new slide Delete" at bounding box center [311, 175] width 623 height 350
click at [79, 268] on div "Eraser" at bounding box center [83, 342] width 13 height 4
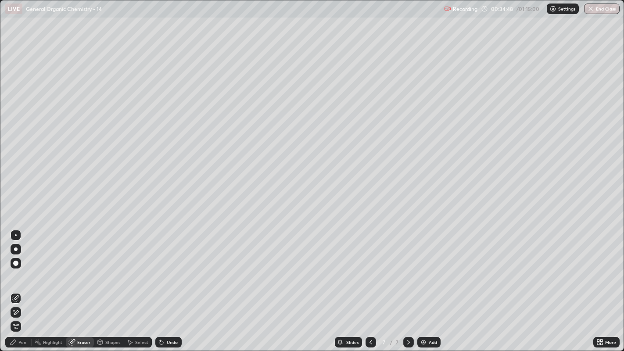
click at [14, 268] on icon at bounding box center [13, 341] width 5 height 5
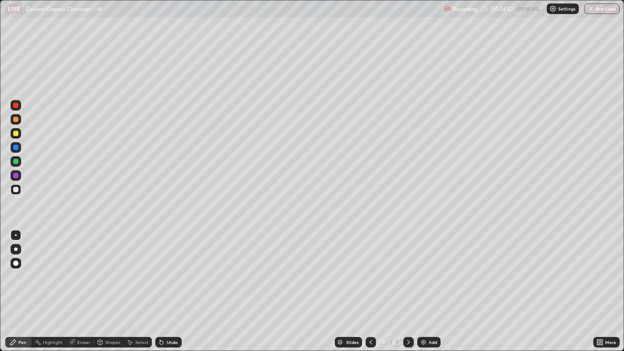
click at [137, 268] on div "Select" at bounding box center [141, 342] width 13 height 4
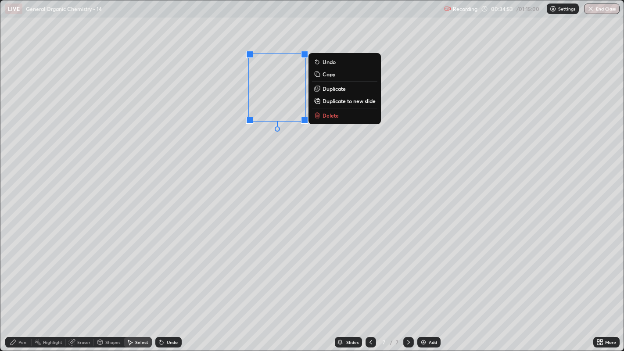
click at [339, 89] on p "Duplicate" at bounding box center [333, 88] width 23 height 7
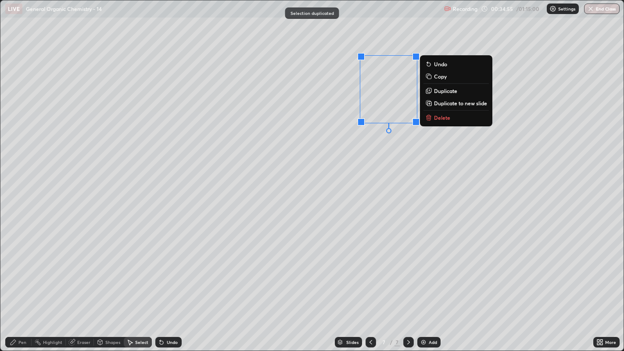
click at [388, 155] on div "0 ° Undo Copy Duplicate Duplicate to new slide Delete" at bounding box center [311, 175] width 623 height 350
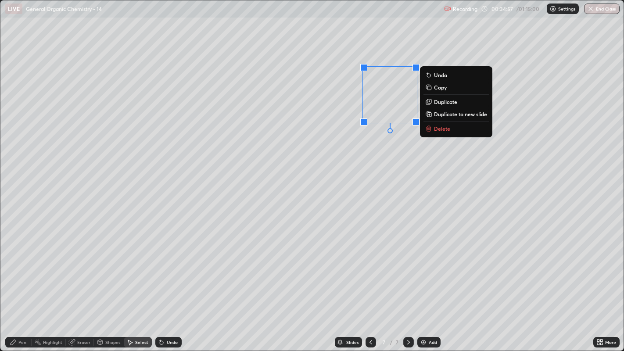
click at [442, 129] on p "Delete" at bounding box center [442, 128] width 16 height 7
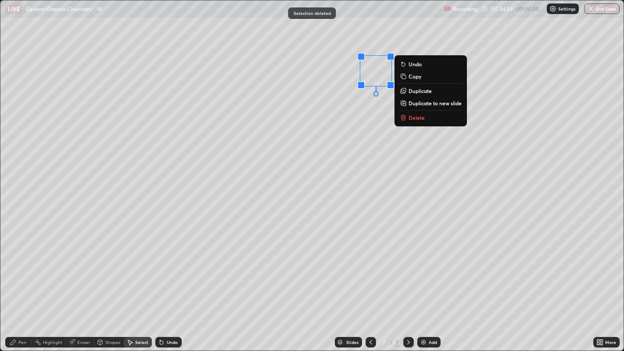
click at [436, 118] on button "Delete" at bounding box center [430, 117] width 65 height 11
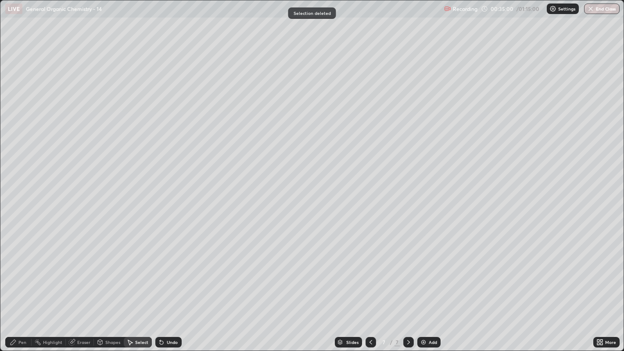
click at [104, 268] on div "Shapes" at bounding box center [109, 342] width 30 height 11
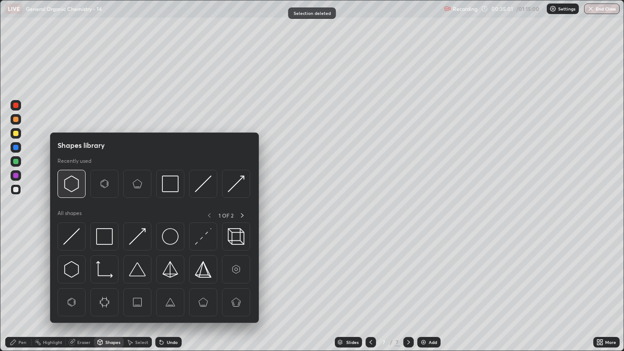
click at [74, 184] on img at bounding box center [71, 183] width 17 height 17
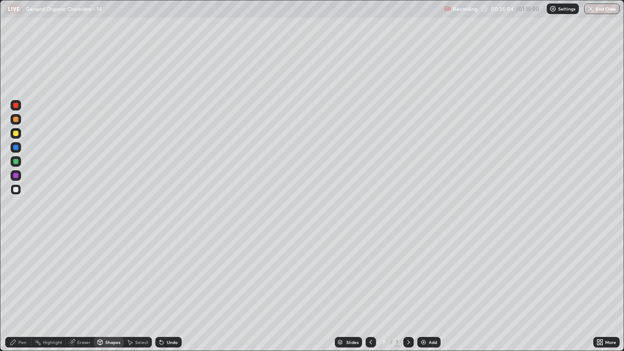
click at [82, 268] on div "Eraser" at bounding box center [83, 342] width 13 height 4
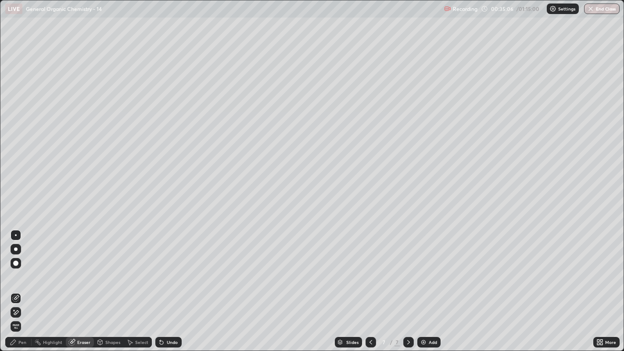
click at [19, 268] on div "Pen" at bounding box center [18, 342] width 26 height 11
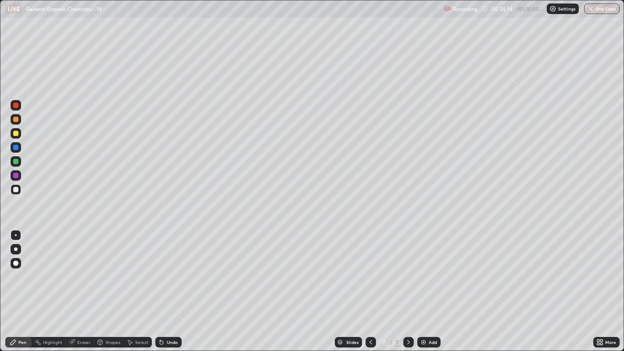
click at [138, 268] on div "Select" at bounding box center [141, 342] width 13 height 4
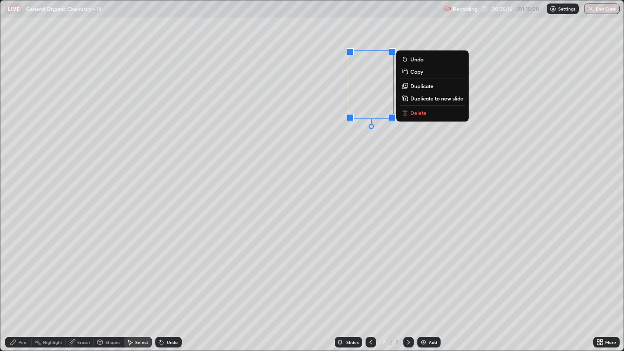
click at [428, 85] on p "Duplicate" at bounding box center [421, 85] width 23 height 7
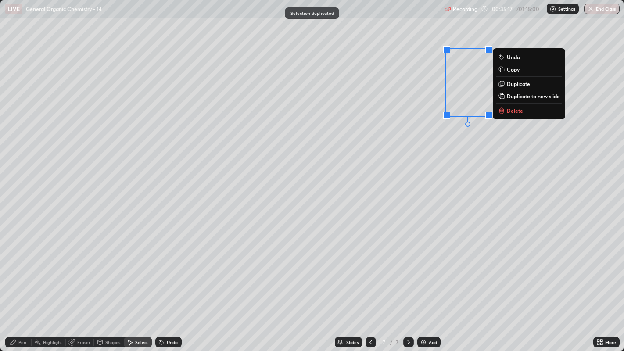
click at [460, 145] on div "0 ° Undo Copy Duplicate Duplicate to new slide Delete" at bounding box center [311, 175] width 623 height 350
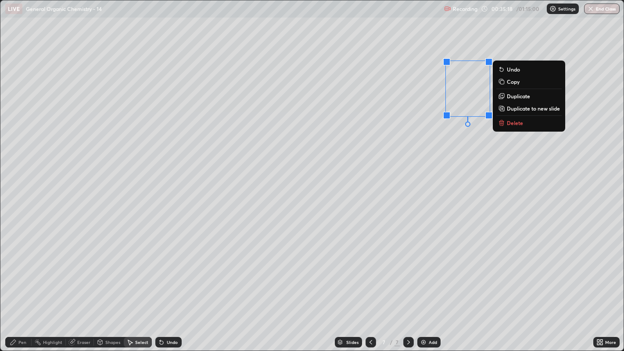
click at [478, 156] on div "0 ° Undo Copy Duplicate Duplicate to new slide Delete" at bounding box center [311, 175] width 623 height 350
click at [486, 149] on div "0 ° Undo Copy Duplicate Duplicate to new slide Delete" at bounding box center [311, 175] width 623 height 350
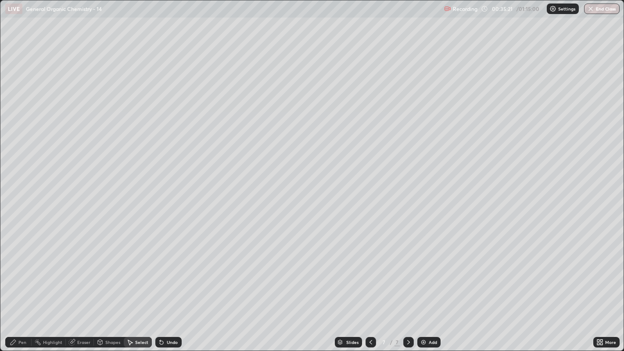
click at [81, 268] on div "Eraser" at bounding box center [80, 342] width 28 height 11
click at [22, 268] on div "Pen" at bounding box center [22, 342] width 8 height 4
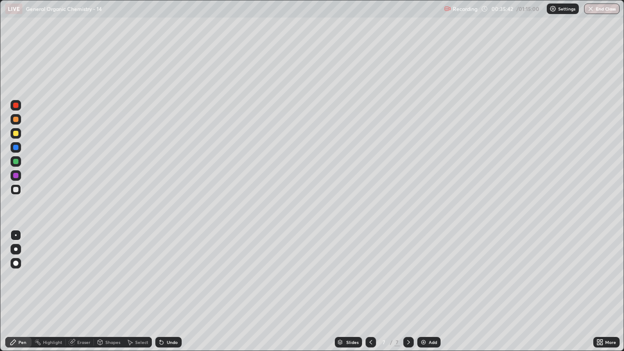
click at [18, 132] on div at bounding box center [15, 133] width 5 height 5
click at [164, 268] on icon at bounding box center [161, 342] width 7 height 7
click at [167, 268] on div "Undo" at bounding box center [172, 342] width 11 height 4
click at [171, 268] on div "Undo" at bounding box center [172, 342] width 11 height 4
click at [170, 268] on div "Undo" at bounding box center [172, 342] width 11 height 4
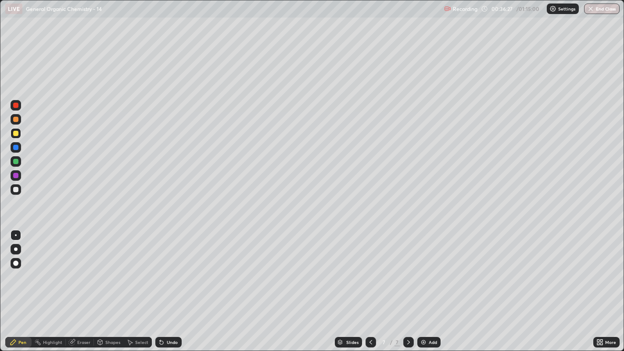
click at [130, 268] on icon at bounding box center [129, 342] width 7 height 7
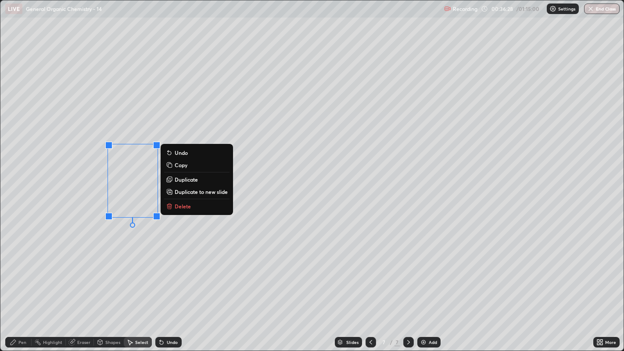
click at [184, 179] on p "Duplicate" at bounding box center [186, 179] width 23 height 7
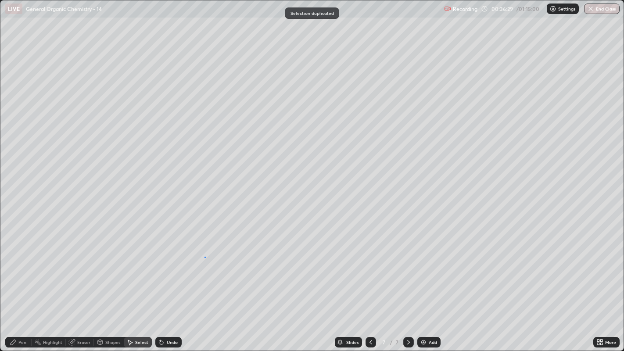
click at [204, 257] on div "0 ° Undo Copy Duplicate Duplicate to new slide Delete" at bounding box center [311, 175] width 623 height 350
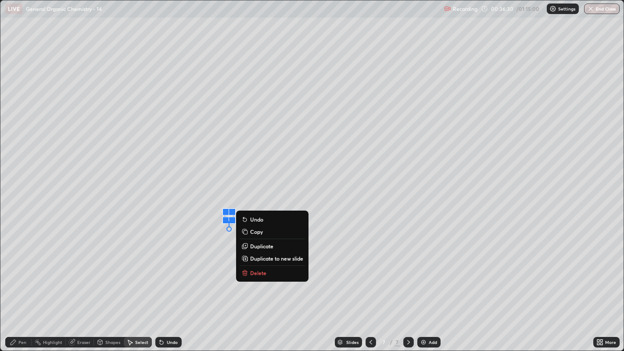
click at [252, 268] on button "Delete" at bounding box center [271, 273] width 65 height 11
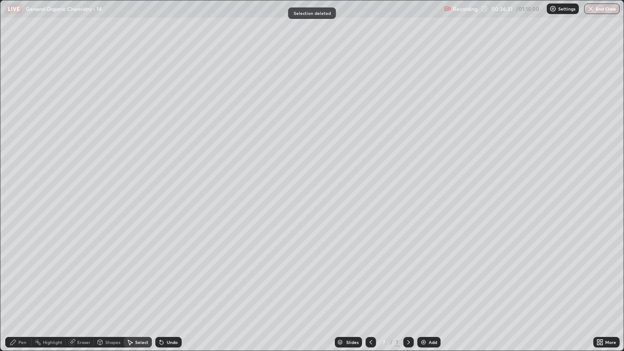
click at [21, 268] on div "Pen" at bounding box center [22, 342] width 8 height 4
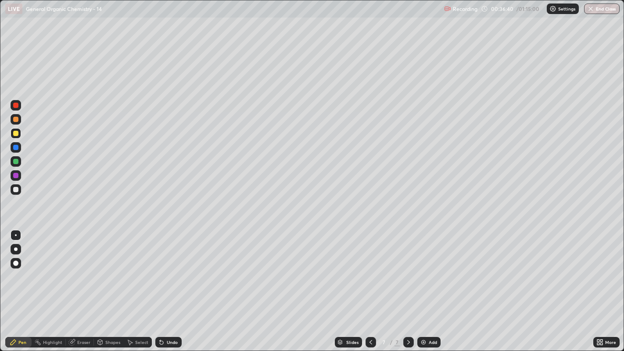
click at [14, 261] on div at bounding box center [16, 263] width 11 height 11
click at [15, 235] on div at bounding box center [16, 235] width 2 height 2
click at [135, 268] on div "Select" at bounding box center [141, 342] width 13 height 4
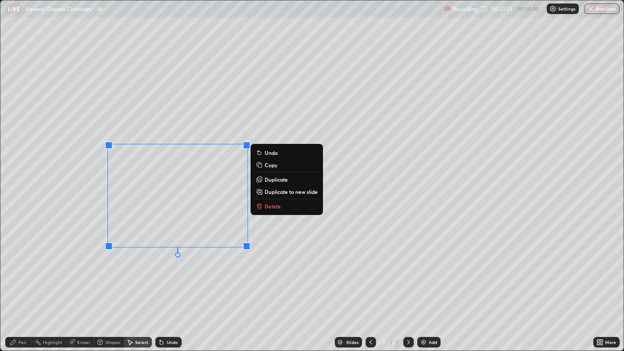
click at [285, 202] on button "Delete" at bounding box center [286, 206] width 65 height 11
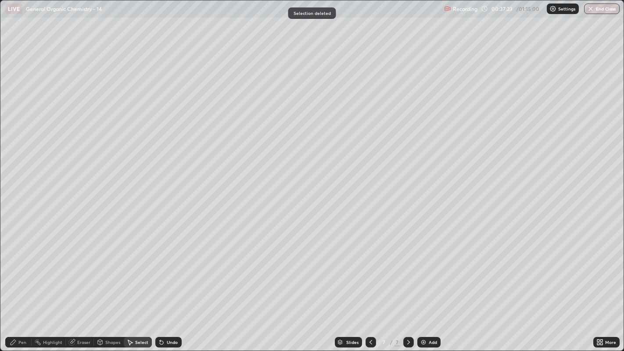
click at [16, 268] on icon at bounding box center [13, 342] width 7 height 7
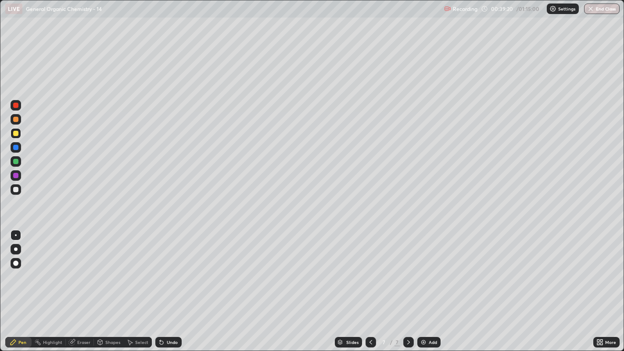
click at [140, 268] on div "Select" at bounding box center [141, 342] width 13 height 4
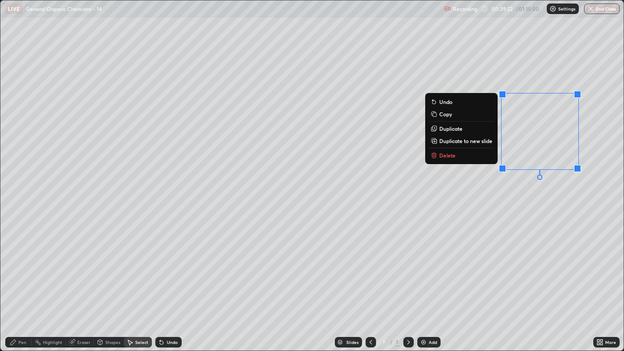
click at [455, 156] on button "Delete" at bounding box center [461, 155] width 65 height 11
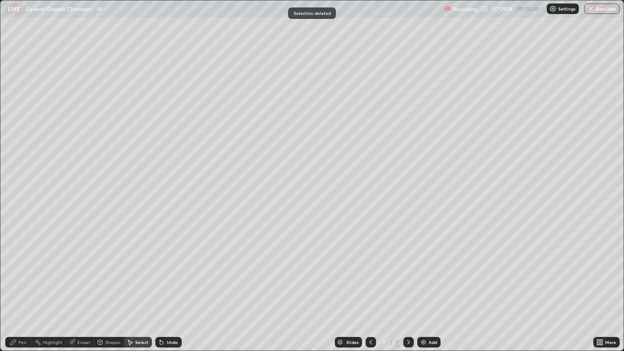
click at [18, 268] on div "Pen" at bounding box center [22, 342] width 8 height 4
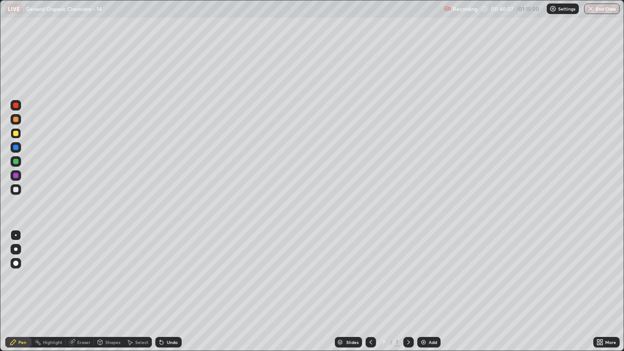
click at [15, 249] on div at bounding box center [16, 249] width 4 height 4
click at [15, 235] on div at bounding box center [16, 235] width 2 height 2
click at [175, 268] on div "Undo" at bounding box center [168, 342] width 26 height 11
click at [170, 268] on div "Undo" at bounding box center [172, 342] width 11 height 4
click at [175, 268] on div "Undo" at bounding box center [168, 342] width 26 height 11
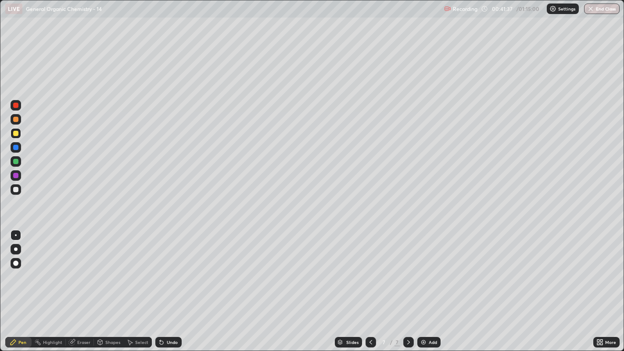
click at [175, 268] on div "Undo" at bounding box center [172, 342] width 11 height 4
click at [170, 268] on div "Undo" at bounding box center [172, 342] width 11 height 4
click at [169, 268] on div "Undo" at bounding box center [172, 342] width 11 height 4
click at [170, 268] on div "Undo" at bounding box center [172, 342] width 11 height 4
click at [172, 268] on div "Undo" at bounding box center [172, 342] width 11 height 4
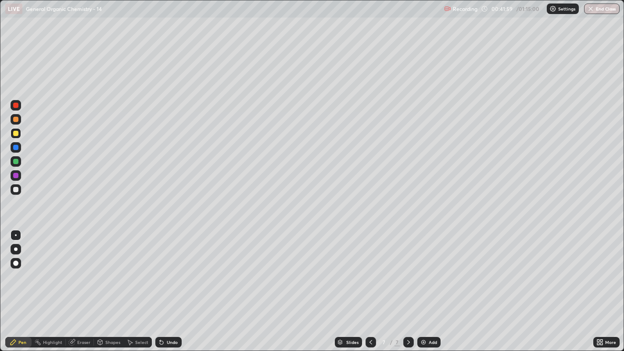
click at [173, 268] on div "Undo" at bounding box center [172, 342] width 11 height 4
click at [16, 250] on div at bounding box center [16, 249] width 4 height 4
click at [17, 189] on div at bounding box center [15, 189] width 5 height 5
click at [15, 235] on div at bounding box center [16, 235] width 2 height 2
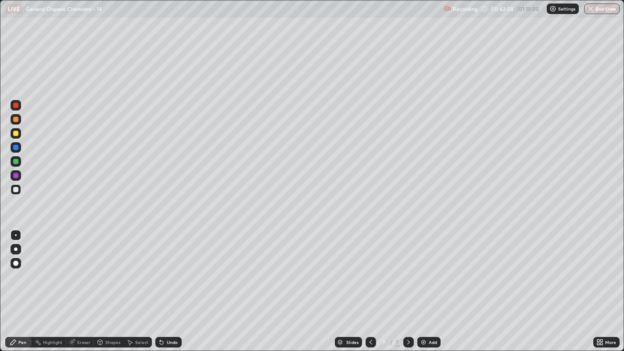
click at [168, 268] on div "Undo" at bounding box center [172, 342] width 11 height 4
click at [17, 136] on div at bounding box center [16, 133] width 11 height 11
click at [15, 249] on div at bounding box center [16, 249] width 4 height 4
click at [15, 235] on div at bounding box center [16, 235] width 2 height 2
click at [167, 268] on div "Undo" at bounding box center [172, 342] width 11 height 4
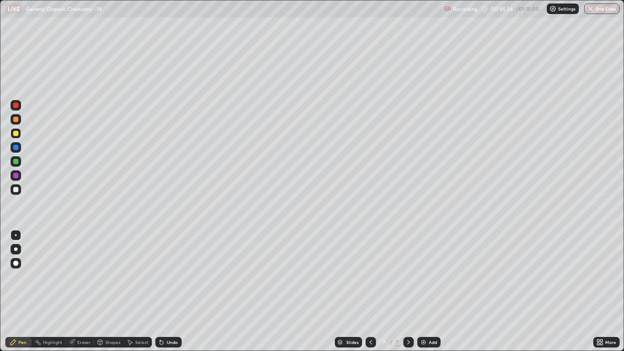
click at [136, 268] on div "Select" at bounding box center [141, 342] width 13 height 4
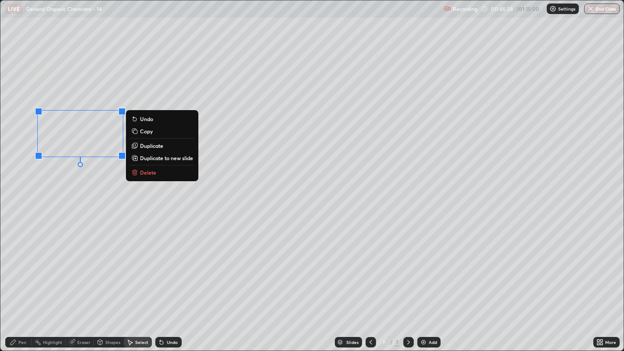
click at [149, 168] on button "Delete" at bounding box center [161, 172] width 65 height 11
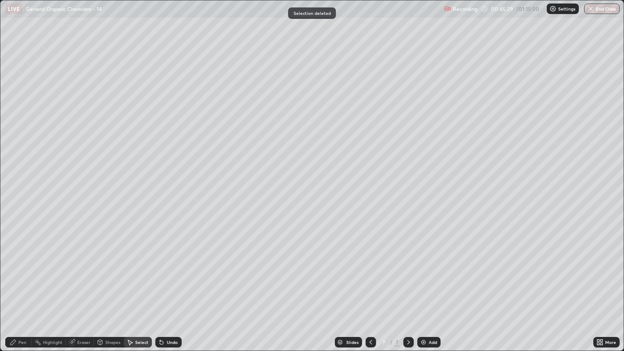
click at [15, 268] on div "Pen" at bounding box center [18, 342] width 26 height 11
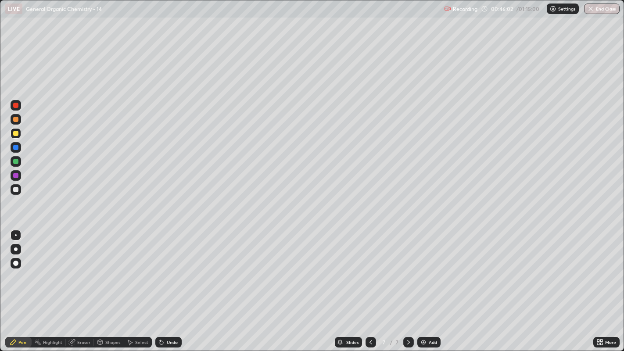
click at [168, 268] on div "Undo" at bounding box center [168, 342] width 26 height 11
click at [168, 268] on div "Undo" at bounding box center [172, 342] width 11 height 4
click at [168, 268] on div "Undo" at bounding box center [168, 342] width 26 height 11
click at [168, 268] on div "Undo" at bounding box center [172, 342] width 11 height 4
click at [170, 268] on div "Undo" at bounding box center [172, 342] width 11 height 4
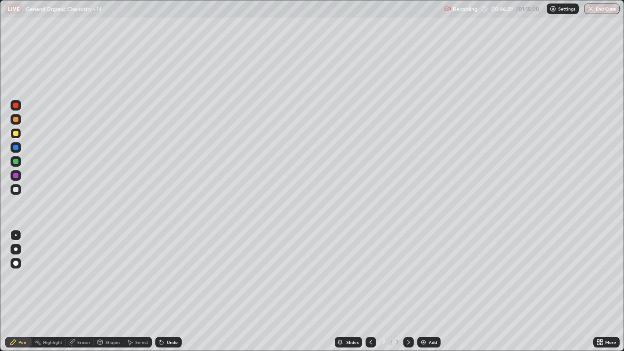
click at [168, 268] on div "Undo" at bounding box center [172, 342] width 11 height 4
click at [167, 268] on div "Undo" at bounding box center [172, 342] width 11 height 4
click at [168, 268] on div "Undo" at bounding box center [172, 342] width 11 height 4
click at [170, 268] on div "Undo" at bounding box center [172, 342] width 11 height 4
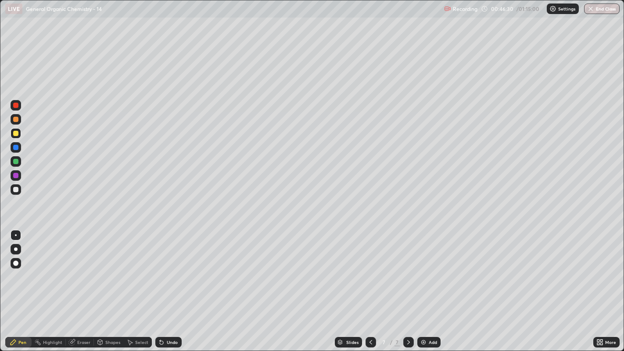
click at [171, 268] on div "Undo" at bounding box center [168, 342] width 26 height 11
click at [170, 268] on div "Undo" at bounding box center [168, 342] width 26 height 11
click at [167, 268] on div "Undo" at bounding box center [172, 342] width 11 height 4
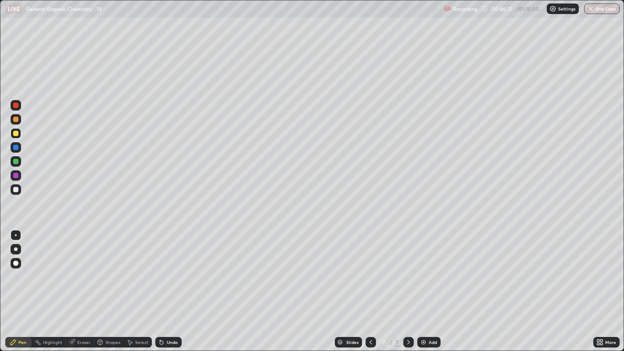
click at [167, 268] on div "Undo" at bounding box center [172, 342] width 11 height 4
click at [165, 268] on div "Undo" at bounding box center [168, 342] width 26 height 11
click at [166, 268] on div "Undo" at bounding box center [168, 342] width 26 height 11
click at [165, 268] on div "Undo" at bounding box center [168, 342] width 26 height 11
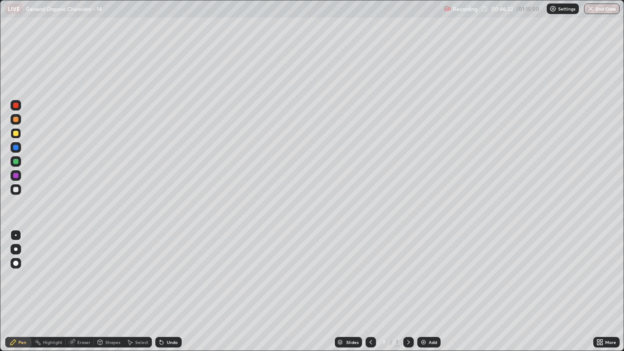
click at [164, 268] on div "Undo" at bounding box center [168, 342] width 26 height 11
click at [165, 268] on div "Undo" at bounding box center [168, 342] width 26 height 11
click at [164, 268] on div "Undo" at bounding box center [168, 342] width 26 height 11
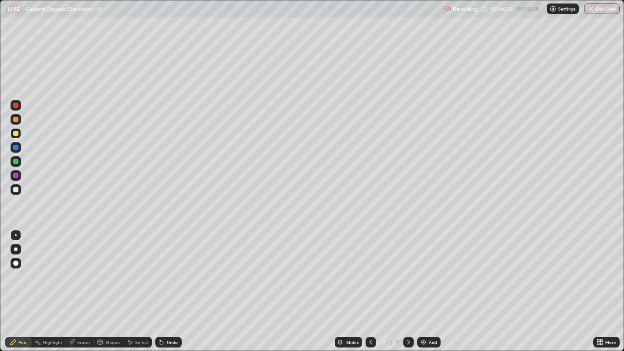
click at [164, 268] on div "Undo" at bounding box center [168, 342] width 26 height 11
click at [167, 268] on div "Undo" at bounding box center [172, 342] width 11 height 4
click at [169, 268] on div "Undo" at bounding box center [172, 342] width 11 height 4
click at [14, 189] on div at bounding box center [15, 189] width 5 height 5
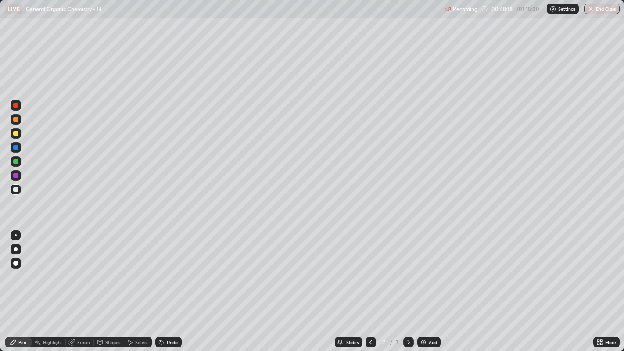
click at [16, 189] on div at bounding box center [15, 189] width 5 height 5
click at [430, 268] on div "Add" at bounding box center [428, 342] width 23 height 11
click at [111, 268] on div "Shapes" at bounding box center [112, 342] width 15 height 4
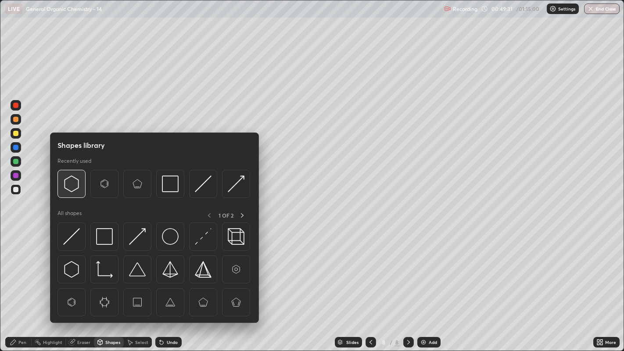
click at [73, 183] on img at bounding box center [71, 183] width 17 height 17
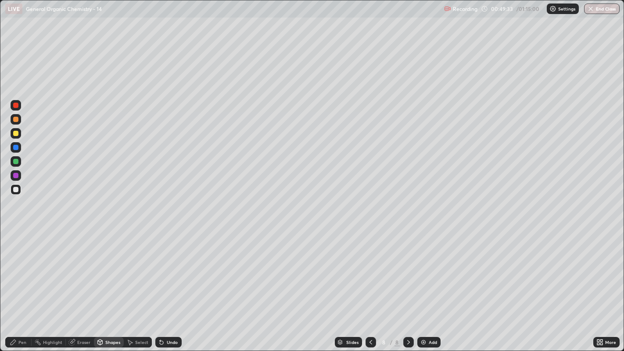
click at [21, 268] on div "Pen" at bounding box center [22, 342] width 8 height 4
click at [137, 268] on div "Select" at bounding box center [141, 342] width 13 height 4
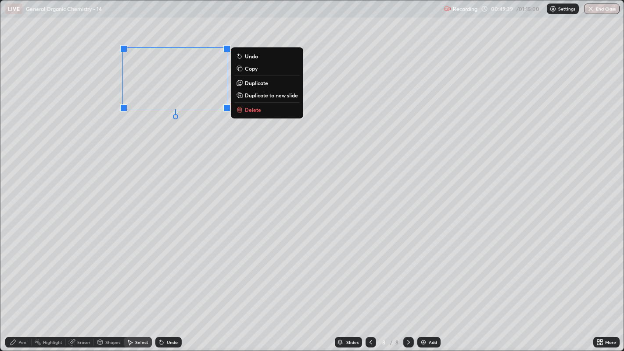
click at [266, 82] on p "Duplicate" at bounding box center [256, 82] width 23 height 7
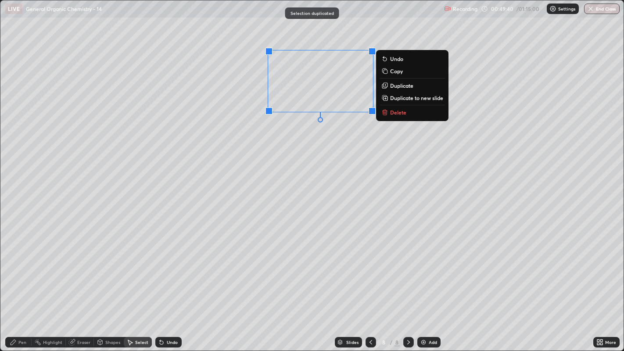
click at [406, 86] on p "Duplicate" at bounding box center [401, 85] width 23 height 7
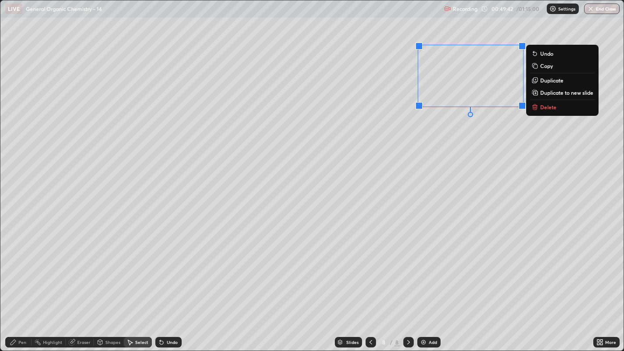
click at [455, 141] on div "0 ° Undo Copy Duplicate Duplicate to new slide Delete" at bounding box center [311, 175] width 623 height 350
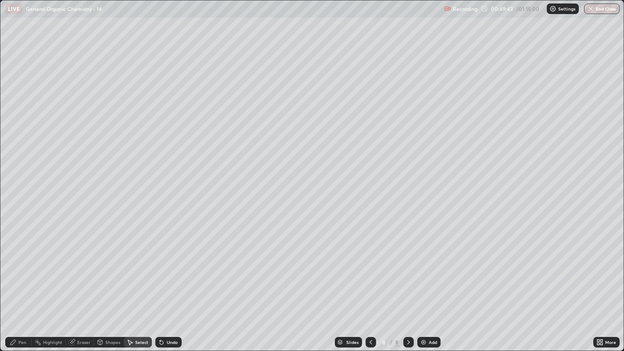
click at [20, 268] on div "Pen" at bounding box center [18, 342] width 26 height 11
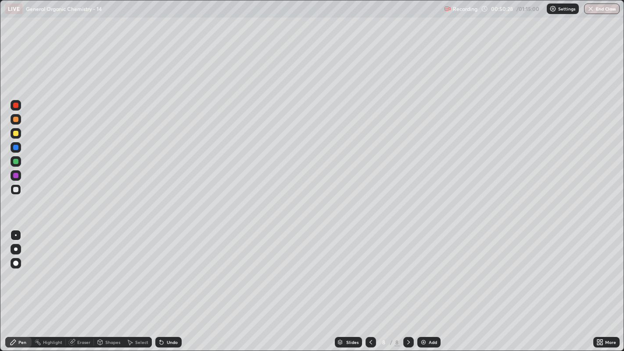
click at [109, 268] on div "Shapes" at bounding box center [112, 342] width 15 height 4
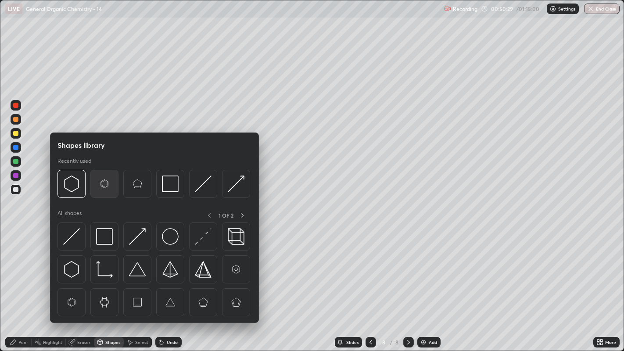
click at [102, 185] on img at bounding box center [104, 183] width 17 height 17
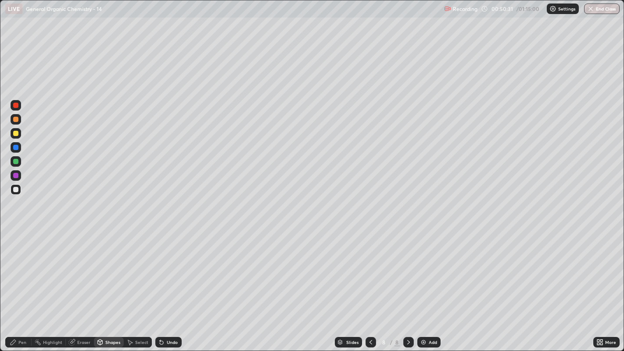
click at [22, 268] on div "Pen" at bounding box center [22, 342] width 8 height 4
click at [160, 268] on icon at bounding box center [162, 343] width 4 height 4
click at [168, 268] on div "Undo" at bounding box center [168, 342] width 26 height 11
click at [169, 268] on div "Undo" at bounding box center [168, 342] width 26 height 11
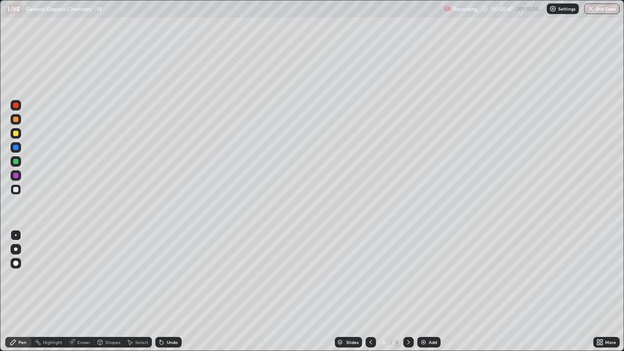
click at [136, 268] on div "Select" at bounding box center [141, 342] width 13 height 4
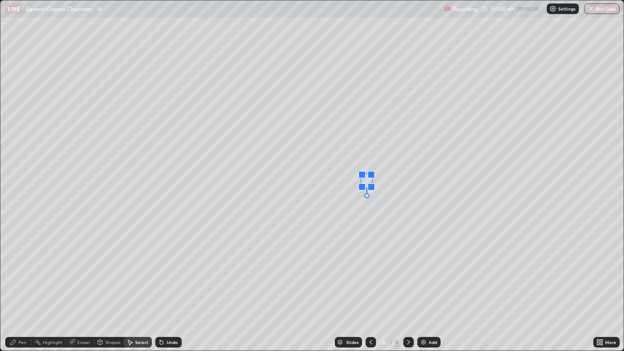
click at [369, 184] on div at bounding box center [371, 186] width 7 height 7
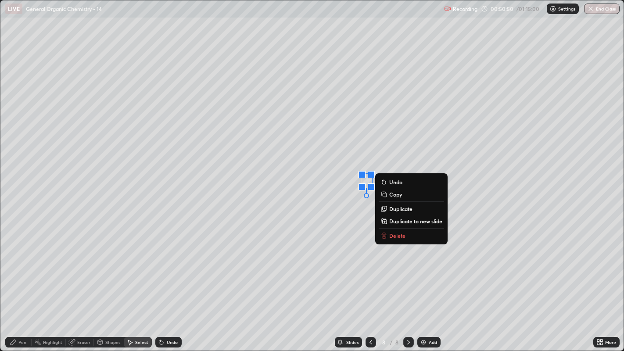
click at [351, 214] on div "0 ° Undo Copy Duplicate Duplicate to new slide Delete" at bounding box center [311, 175] width 623 height 350
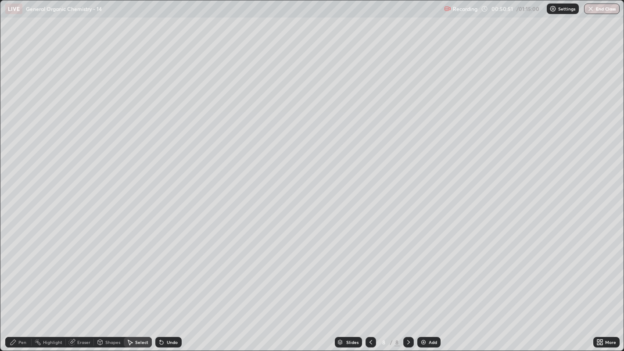
click at [19, 268] on div "Pen" at bounding box center [22, 342] width 8 height 4
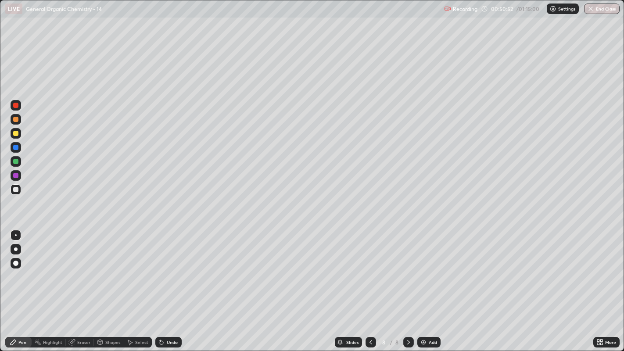
click at [15, 249] on div at bounding box center [16, 249] width 4 height 4
click at [18, 134] on div at bounding box center [15, 133] width 5 height 5
click at [20, 236] on div at bounding box center [16, 235] width 11 height 11
click at [15, 249] on div at bounding box center [16, 249] width 4 height 4
click at [15, 235] on div at bounding box center [16, 235] width 2 height 2
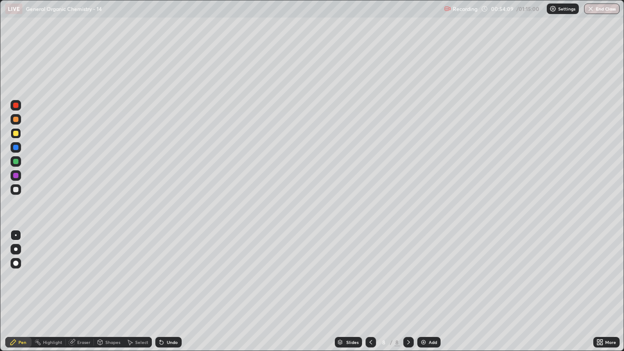
click at [49, 268] on div "Highlight" at bounding box center [52, 342] width 19 height 4
click at [24, 268] on div "Pen" at bounding box center [18, 342] width 26 height 11
click at [16, 260] on div at bounding box center [16, 263] width 11 height 11
click at [15, 250] on div at bounding box center [16, 249] width 4 height 4
click at [15, 235] on div at bounding box center [16, 235] width 2 height 2
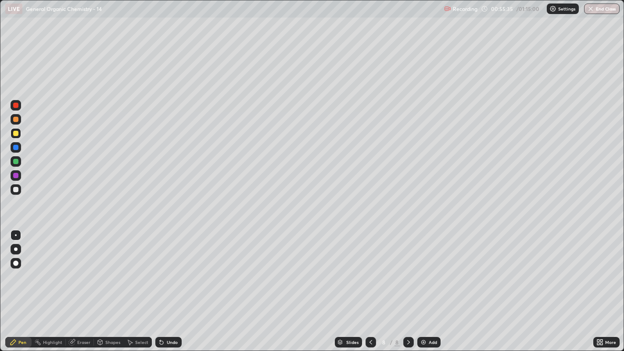
click at [15, 249] on div at bounding box center [16, 249] width 4 height 4
click at [20, 234] on div at bounding box center [16, 235] width 11 height 11
click at [17, 188] on div at bounding box center [15, 189] width 5 height 5
click at [15, 235] on div at bounding box center [16, 235] width 2 height 2
click at [424, 268] on div "Add" at bounding box center [428, 342] width 23 height 11
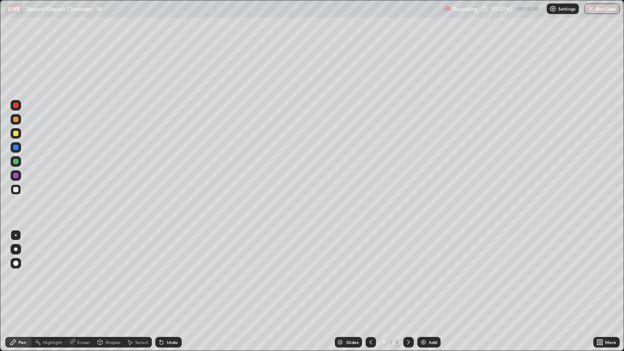
click at [169, 268] on div "Undo" at bounding box center [172, 342] width 11 height 4
click at [55, 268] on div "Highlight" at bounding box center [52, 342] width 19 height 4
click at [139, 268] on div "Select" at bounding box center [138, 342] width 28 height 11
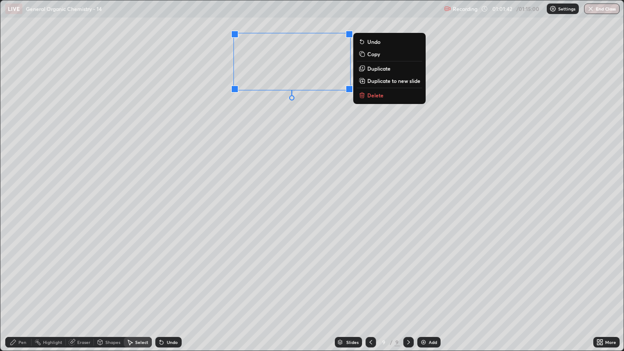
click at [391, 97] on button "Delete" at bounding box center [389, 95] width 65 height 11
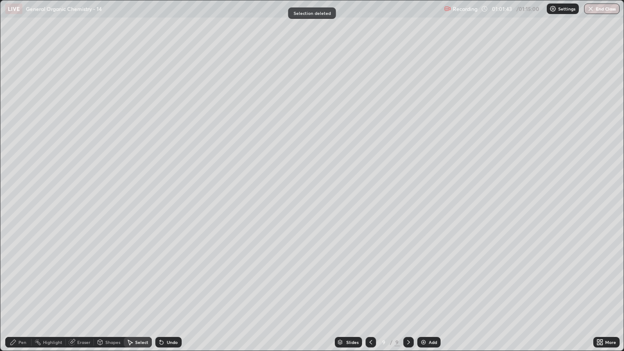
click at [18, 268] on div "Pen" at bounding box center [22, 342] width 8 height 4
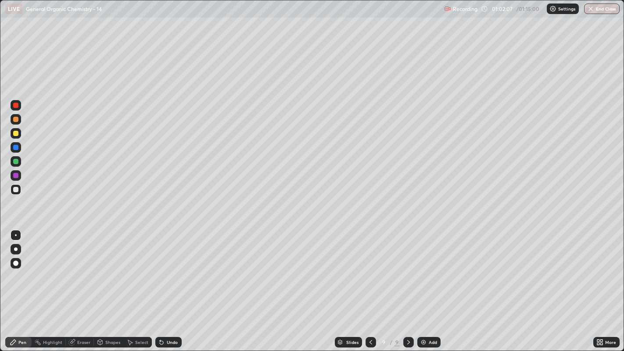
click at [136, 268] on div "Select" at bounding box center [141, 342] width 13 height 4
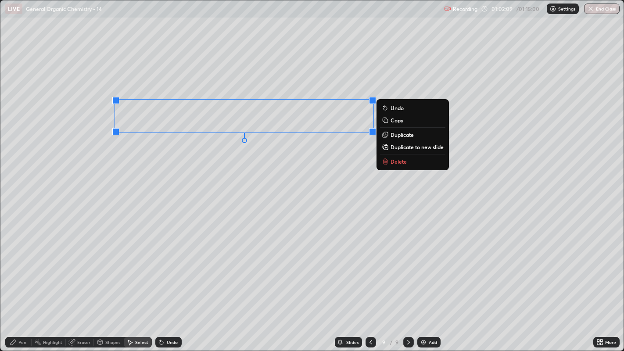
click at [402, 162] on p "Delete" at bounding box center [398, 161] width 16 height 7
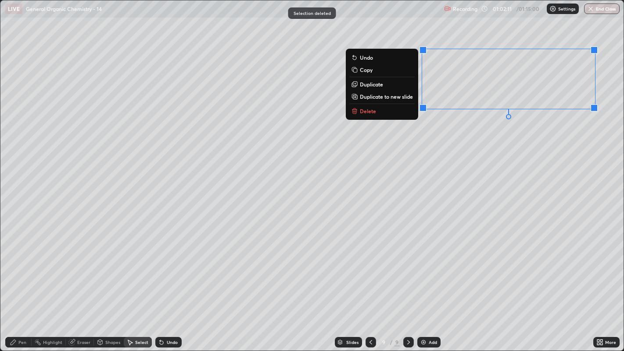
click at [382, 111] on button "Delete" at bounding box center [381, 111] width 65 height 11
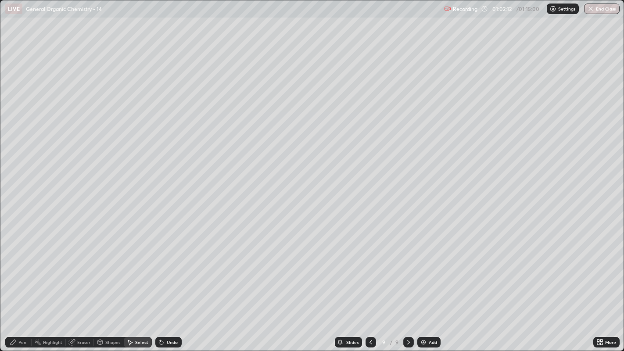
click at [20, 268] on div "Pen" at bounding box center [22, 342] width 8 height 4
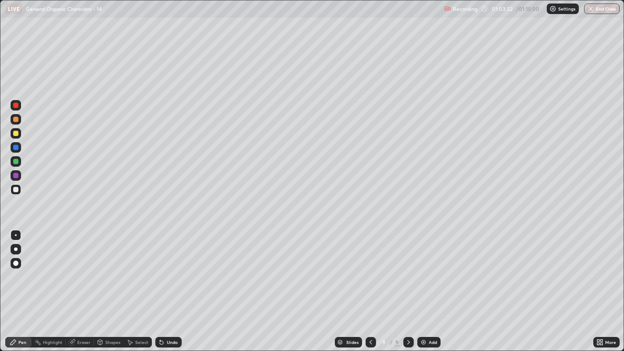
click at [160, 268] on icon at bounding box center [162, 343] width 4 height 4
click at [130, 268] on icon at bounding box center [129, 342] width 7 height 7
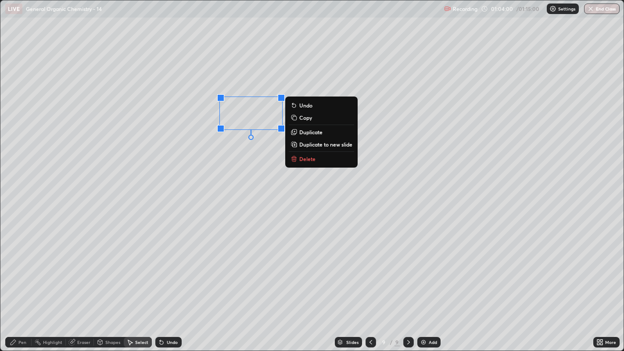
click at [302, 132] on p "Duplicate" at bounding box center [310, 132] width 23 height 7
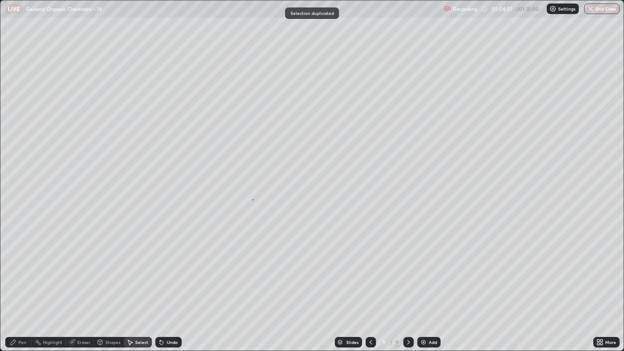
click at [252, 199] on div "0 ° Undo Copy Duplicate Duplicate to new slide Delete" at bounding box center [311, 175] width 623 height 350
click at [23, 268] on div "Pen" at bounding box center [18, 342] width 26 height 11
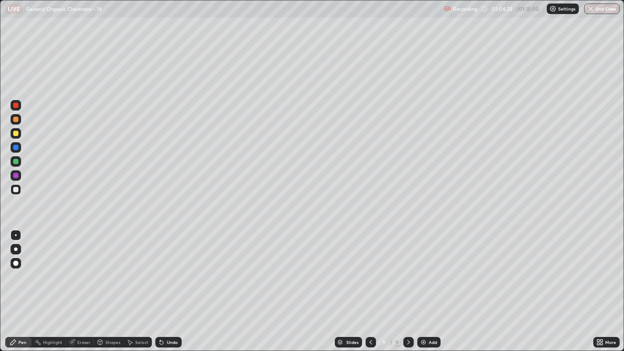
click at [134, 268] on div "Select" at bounding box center [138, 342] width 28 height 11
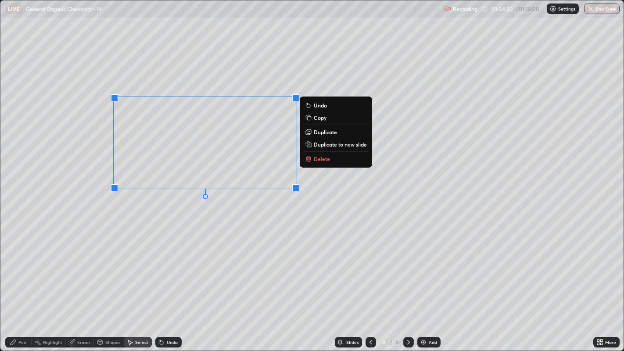
click at [329, 157] on button "Delete" at bounding box center [335, 159] width 65 height 11
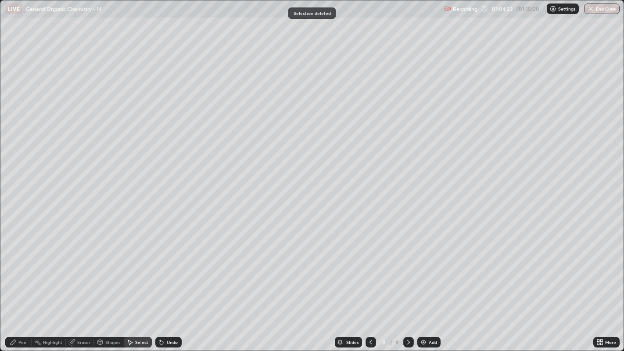
click at [15, 268] on icon at bounding box center [13, 342] width 7 height 7
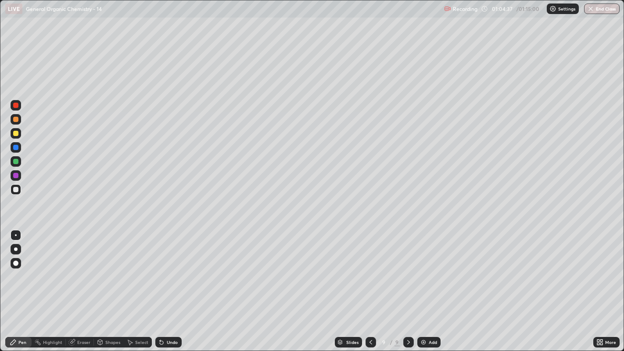
click at [171, 268] on div "Undo" at bounding box center [172, 342] width 11 height 4
click at [114, 268] on div "Shapes" at bounding box center [112, 342] width 15 height 4
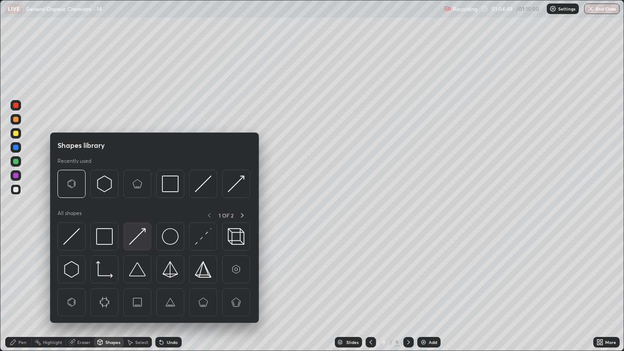
click at [135, 232] on img at bounding box center [137, 236] width 17 height 17
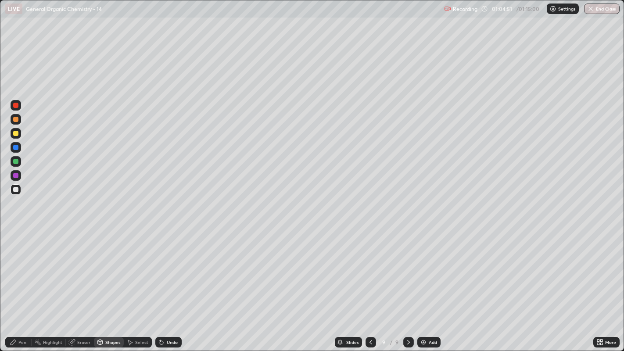
click at [18, 268] on div "Pen" at bounding box center [18, 342] width 26 height 11
click at [167, 268] on div "Undo" at bounding box center [172, 342] width 11 height 4
click at [18, 132] on div at bounding box center [16, 133] width 11 height 11
click at [16, 254] on div at bounding box center [16, 249] width 11 height 11
click at [15, 193] on div at bounding box center [16, 189] width 11 height 11
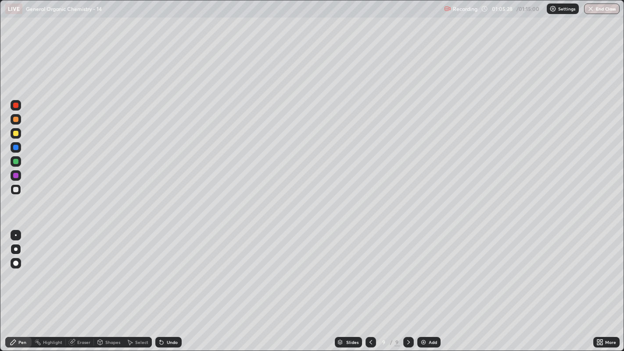
click at [15, 235] on div at bounding box center [16, 235] width 2 height 2
click at [107, 268] on div "Shapes" at bounding box center [112, 342] width 15 height 4
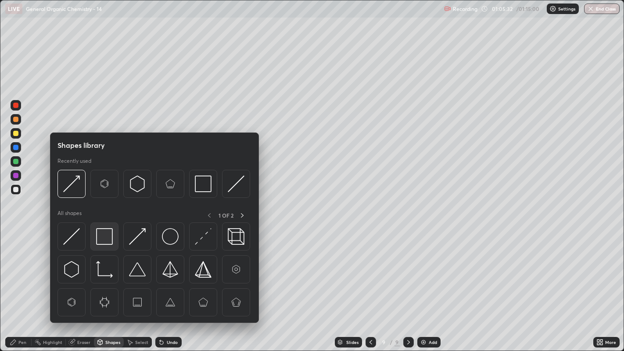
click at [105, 238] on img at bounding box center [104, 236] width 17 height 17
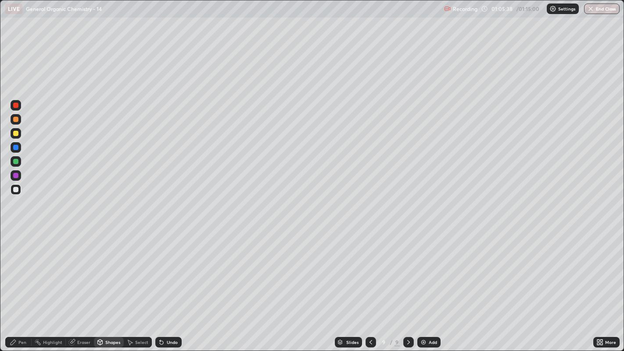
click at [85, 268] on div "Eraser" at bounding box center [83, 342] width 13 height 4
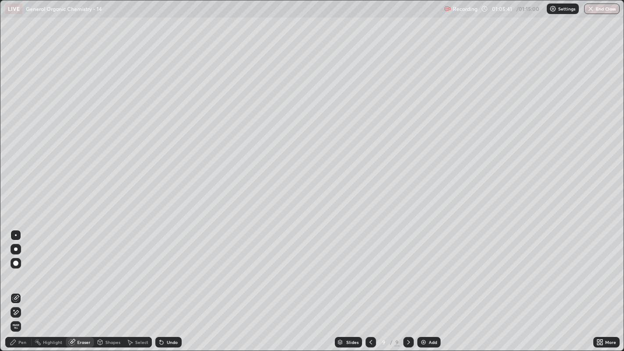
click at [24, 268] on div "Pen" at bounding box center [18, 342] width 26 height 11
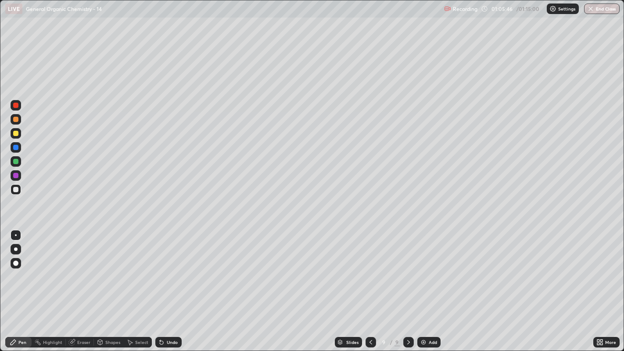
click at [16, 134] on div at bounding box center [15, 133] width 5 height 5
click at [15, 188] on div at bounding box center [15, 189] width 5 height 5
click at [135, 268] on div "Select" at bounding box center [141, 342] width 13 height 4
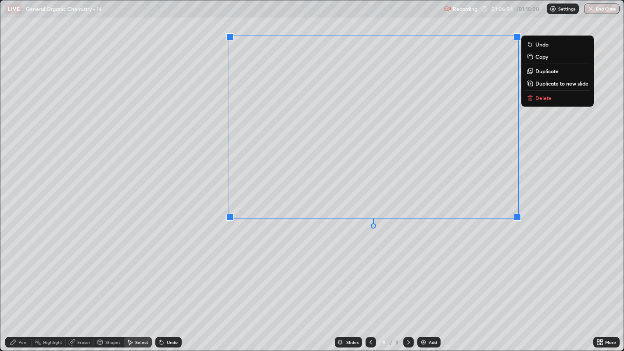
click at [403, 240] on div "0 ° Undo Copy Duplicate Duplicate to new slide Delete" at bounding box center [311, 175] width 623 height 350
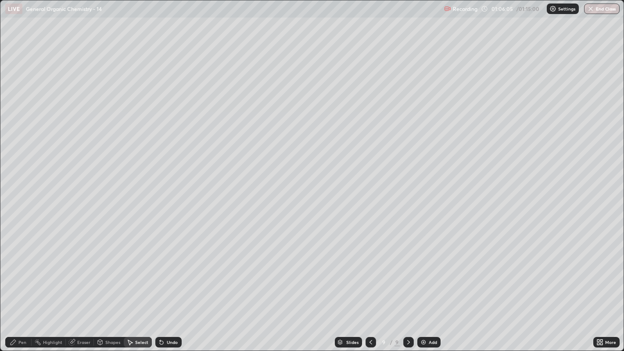
click at [19, 268] on div "Pen" at bounding box center [22, 342] width 8 height 4
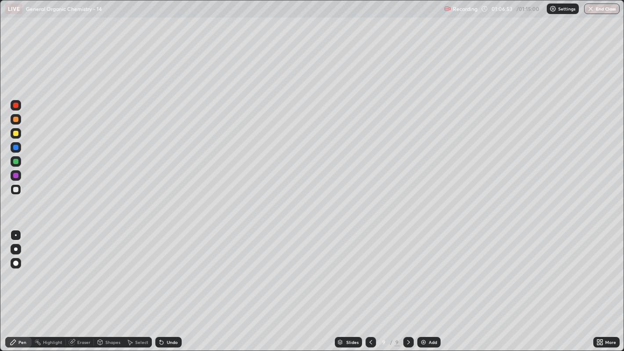
click at [16, 132] on div at bounding box center [15, 133] width 5 height 5
click at [15, 249] on div at bounding box center [16, 249] width 4 height 4
click at [16, 185] on div at bounding box center [16, 189] width 11 height 11
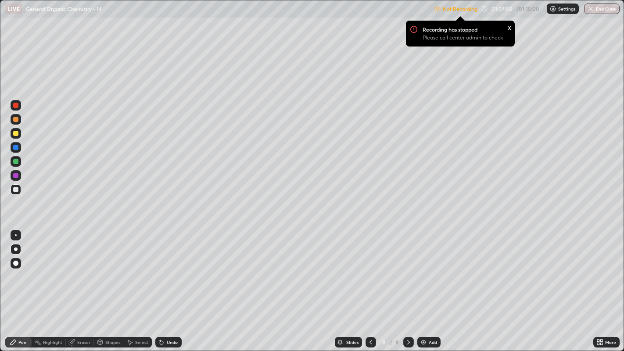
click at [16, 235] on div at bounding box center [16, 235] width 2 height 2
click at [137, 268] on div "Select" at bounding box center [141, 342] width 13 height 4
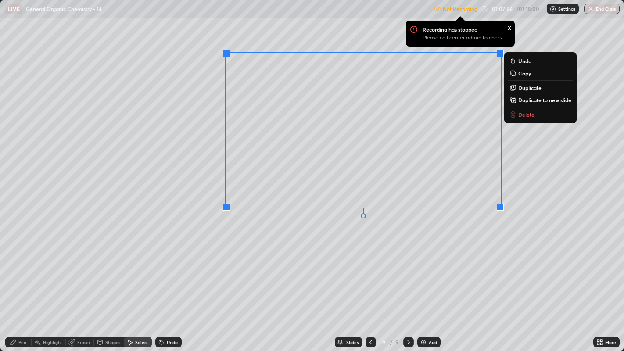
click at [509, 26] on div "x" at bounding box center [509, 26] width 4 height 9
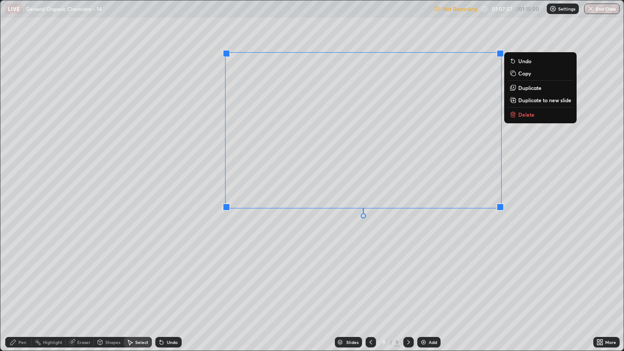
click at [544, 189] on div "0 ° Undo Copy Duplicate Duplicate to new slide Delete" at bounding box center [311, 175] width 623 height 350
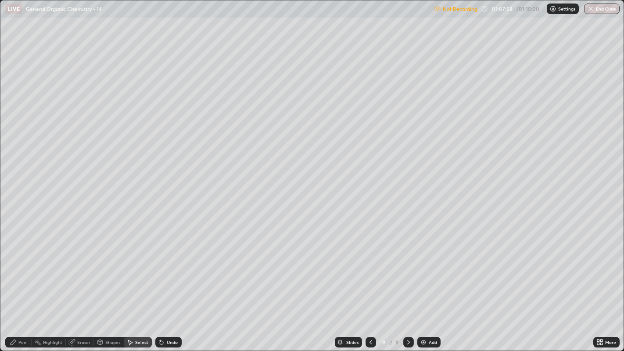
click at [15, 268] on icon at bounding box center [13, 341] width 5 height 5
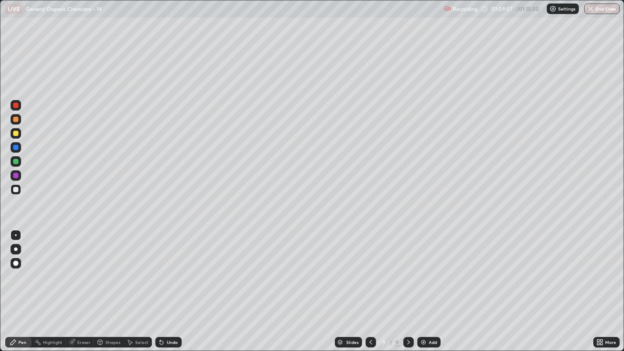
click at [601, 268] on icon at bounding box center [601, 344] width 2 height 2
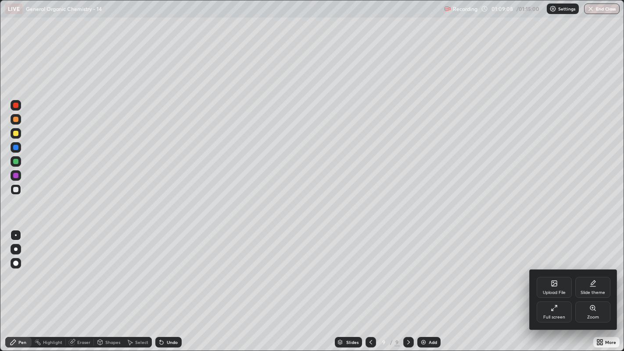
click at [603, 268] on div "Zoom" at bounding box center [592, 311] width 35 height 21
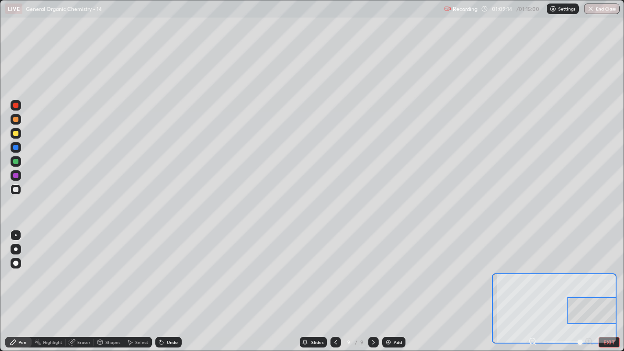
click at [17, 132] on div at bounding box center [15, 133] width 5 height 5
click at [15, 188] on div at bounding box center [15, 189] width 5 height 5
click at [15, 162] on div at bounding box center [15, 161] width 5 height 5
click at [15, 235] on div at bounding box center [16, 235] width 2 height 2
click at [19, 187] on div at bounding box center [16, 189] width 11 height 11
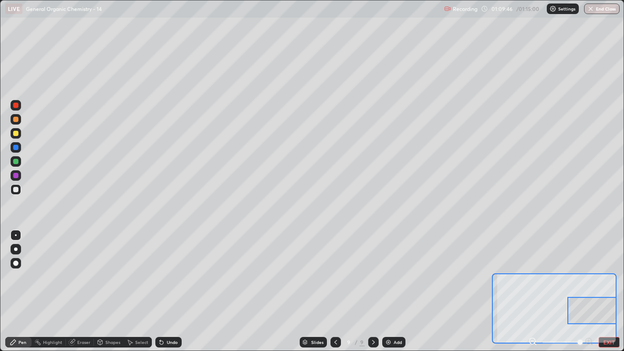
click at [15, 229] on div at bounding box center [16, 235] width 11 height 14
click at [15, 189] on div at bounding box center [15, 189] width 5 height 5
click at [17, 159] on div at bounding box center [15, 161] width 5 height 5
click at [82, 268] on div "Eraser" at bounding box center [83, 342] width 13 height 4
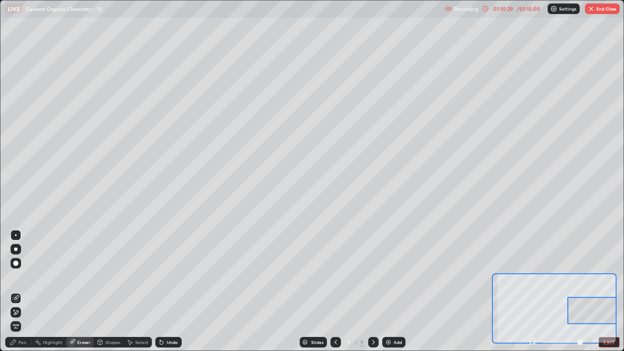
click at [19, 268] on div "Pen" at bounding box center [22, 342] width 8 height 4
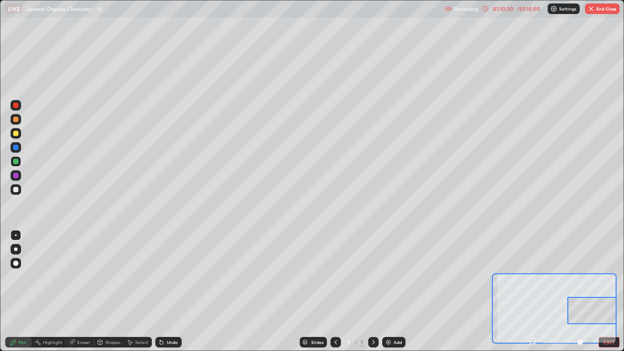
click at [18, 189] on div at bounding box center [15, 189] width 5 height 5
click at [11, 146] on div at bounding box center [16, 147] width 11 height 11
click at [15, 165] on div at bounding box center [16, 161] width 11 height 11
click at [15, 189] on div at bounding box center [15, 189] width 5 height 5
click at [55, 268] on div "Highlight" at bounding box center [52, 342] width 19 height 4
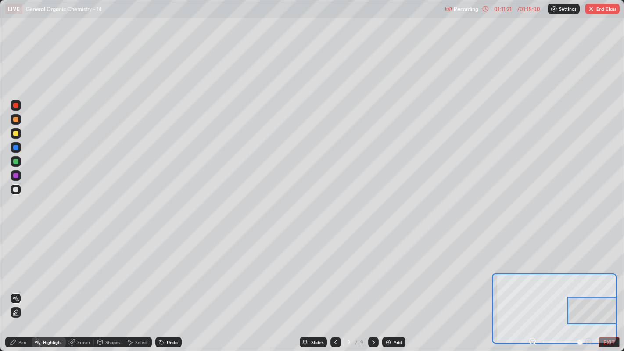
click at [607, 268] on button "EXIT" at bounding box center [608, 342] width 21 height 11
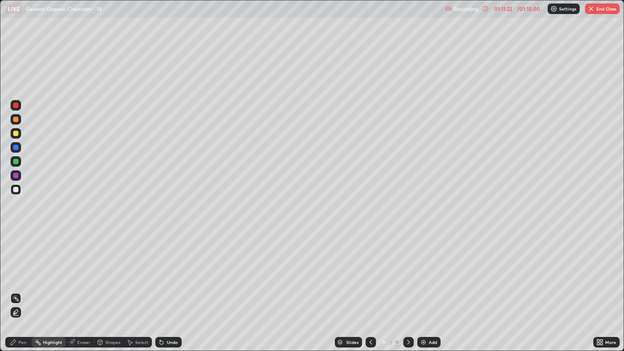
click at [143, 268] on div "Select" at bounding box center [141, 342] width 13 height 4
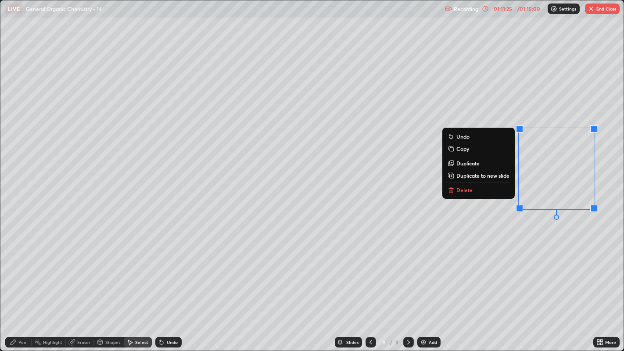
click at [481, 191] on button "Delete" at bounding box center [478, 190] width 65 height 11
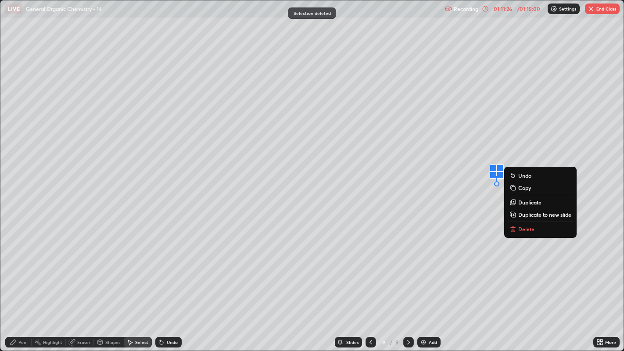
click at [530, 224] on button "Delete" at bounding box center [539, 229] width 65 height 11
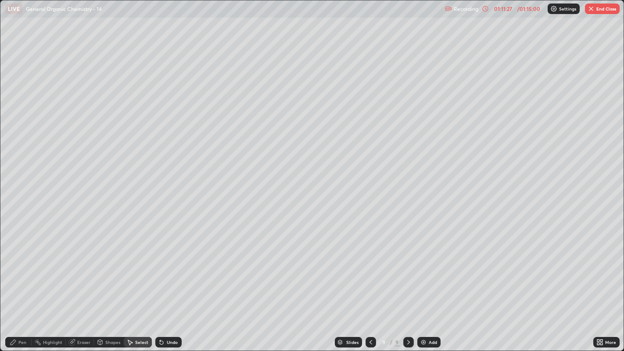
click at [22, 268] on div "Pen" at bounding box center [22, 342] width 8 height 4
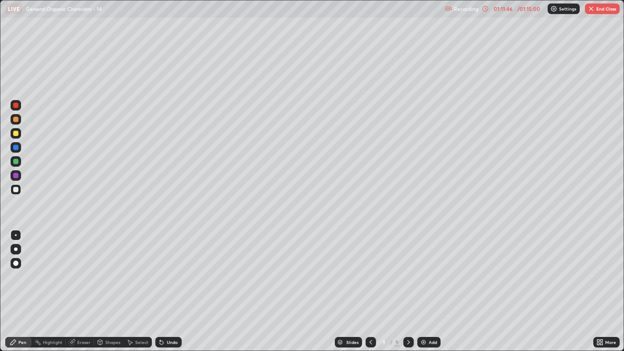
click at [175, 268] on div "Undo" at bounding box center [172, 342] width 11 height 4
click at [178, 268] on div "Undo" at bounding box center [168, 342] width 26 height 11
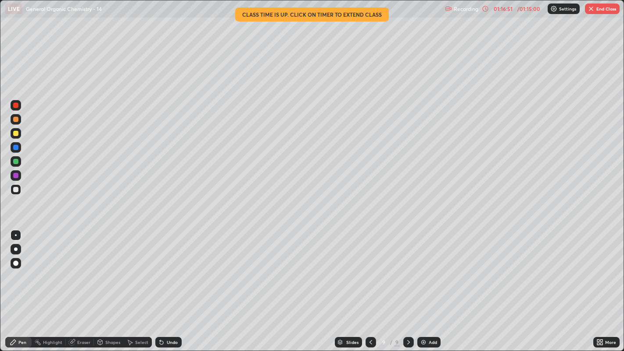
click at [600, 10] on button "End Class" at bounding box center [602, 9] width 35 height 11
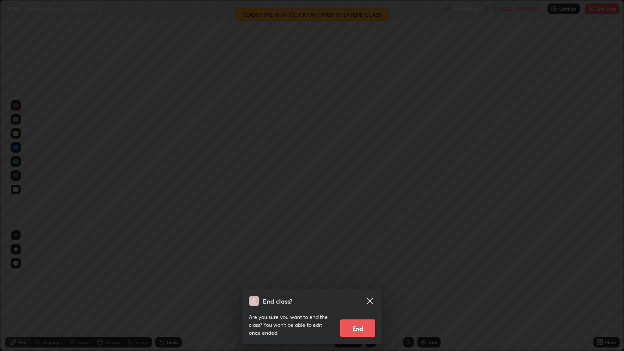
click at [350, 268] on button "End" at bounding box center [357, 328] width 35 height 18
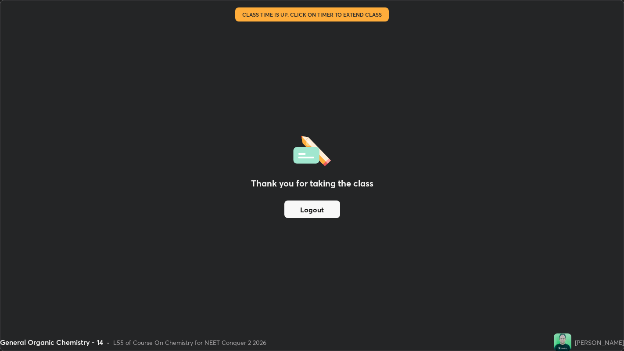
click at [301, 190] on div "Thank you for taking the class Logout" at bounding box center [311, 175] width 623 height 350
click at [297, 210] on button "Logout" at bounding box center [312, 209] width 56 height 18
click at [301, 208] on button "Logout" at bounding box center [312, 209] width 56 height 18
click at [307, 207] on button "Logout" at bounding box center [312, 209] width 56 height 18
click at [310, 207] on button "Logout" at bounding box center [312, 209] width 56 height 18
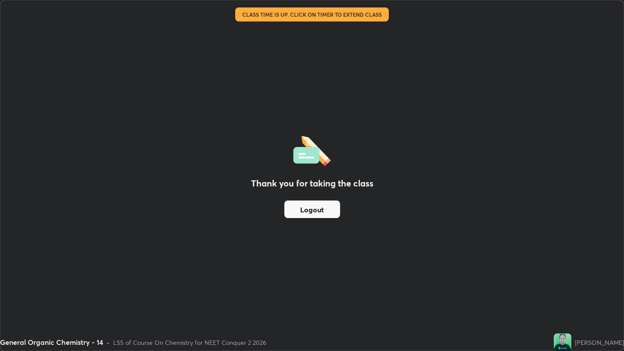
click at [309, 203] on button "Logout" at bounding box center [312, 209] width 56 height 18
